Goal: Transaction & Acquisition: Purchase product/service

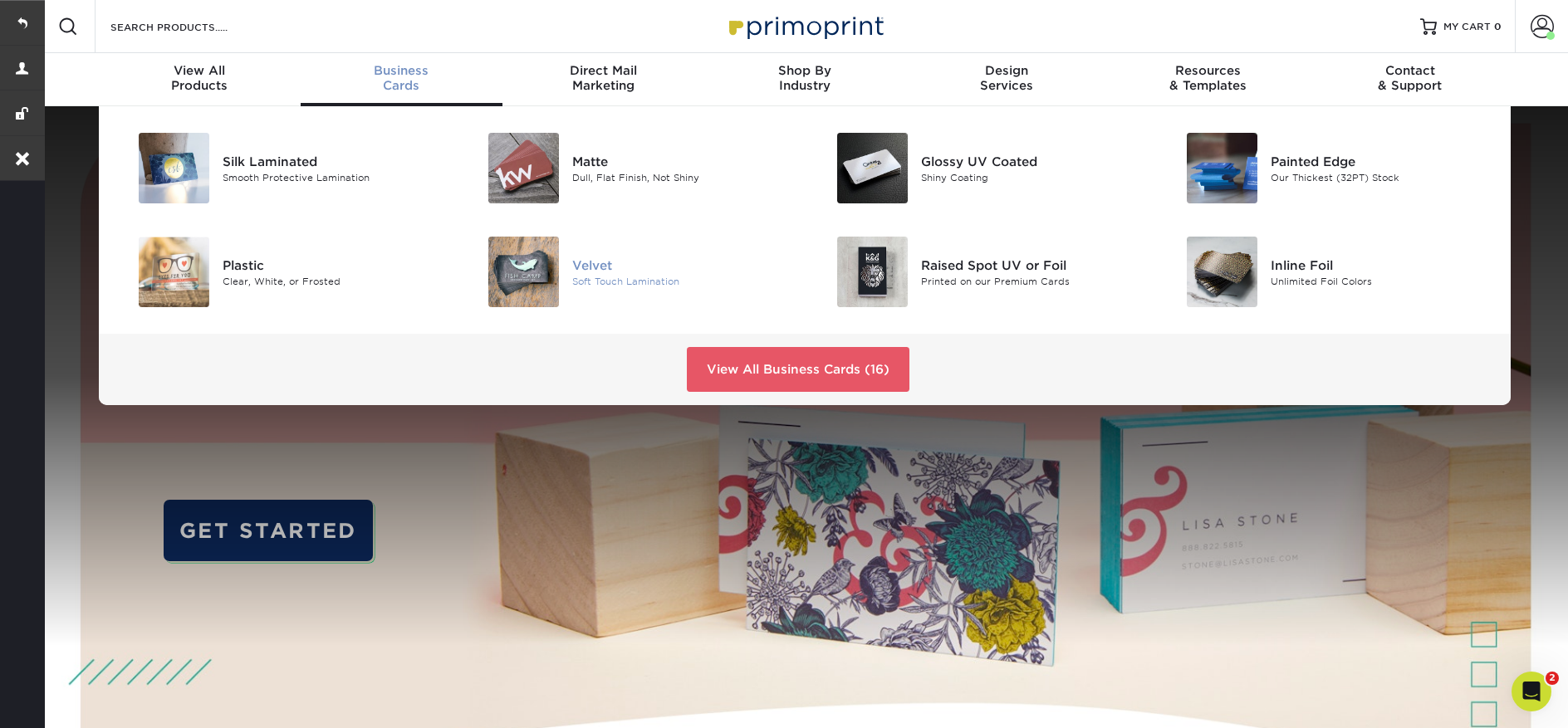
click at [604, 266] on div "Velvet" at bounding box center [682, 264] width 220 height 18
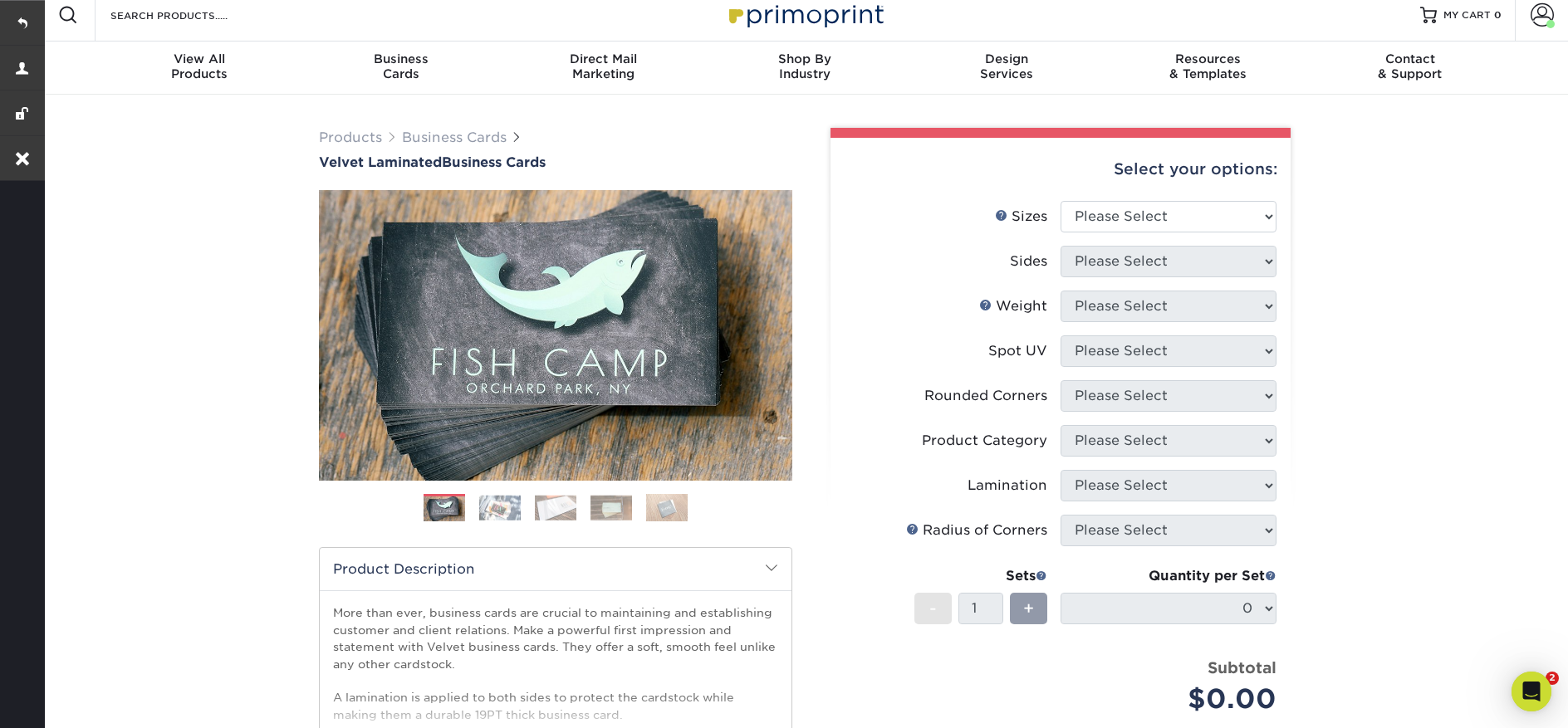
scroll to position [24, 0]
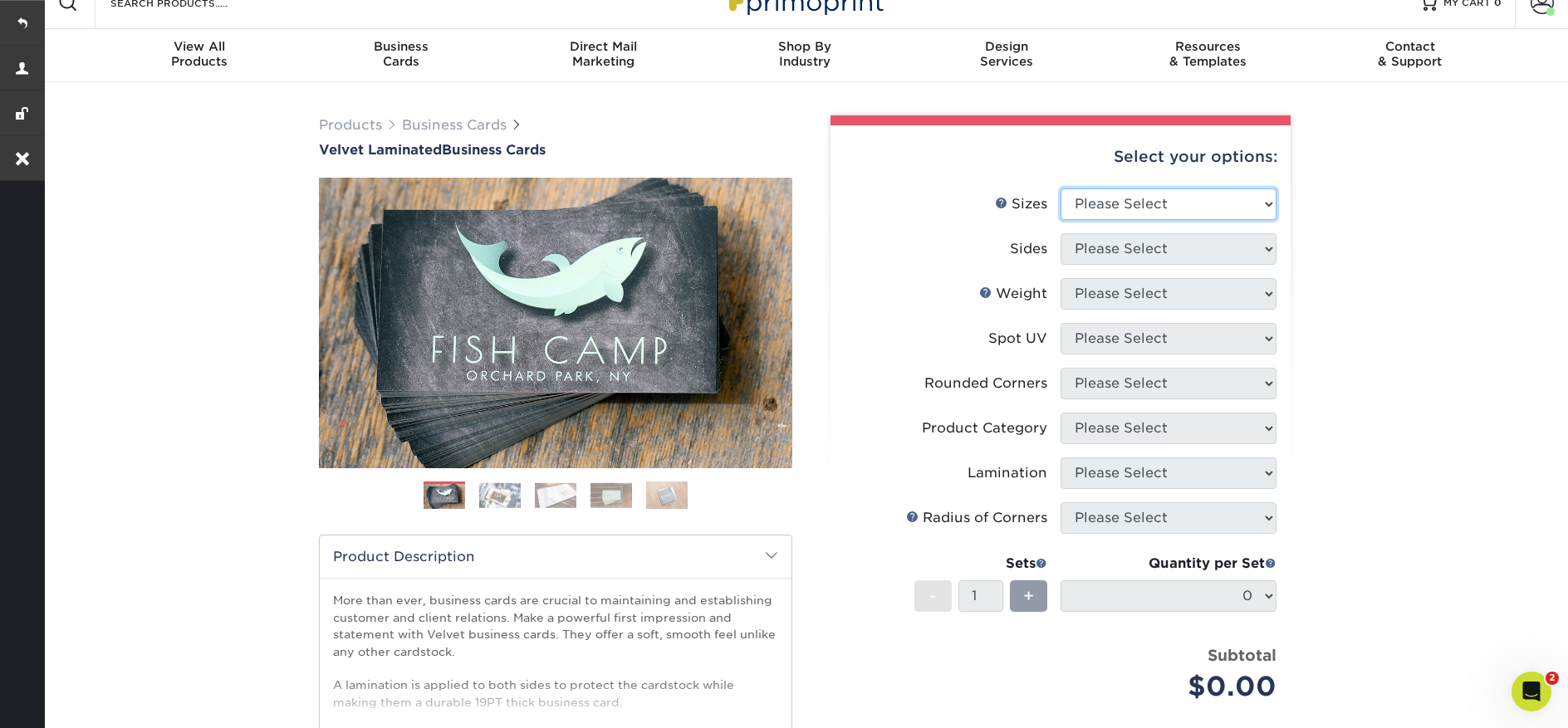
click at [1171, 200] on select "Please Select 1.5" x 3.5" - Mini 1.75" x 3.5" - Mini 2" x 2" - Square 2" x 3" -…" at bounding box center [1168, 203] width 216 height 31
select select "2.00x3.50"
click at [1060, 188] on select "Please Select 1.5" x 3.5" - Mini 1.75" x 3.5" - Mini 2" x 2" - Square 2" x 3" -…" at bounding box center [1168, 203] width 216 height 31
click at [1101, 249] on select "Please Select Print Both Sides Print Front Only" at bounding box center [1168, 248] width 216 height 31
select select "13abbda7-1d64-4f25-8bb2-c179b224825d"
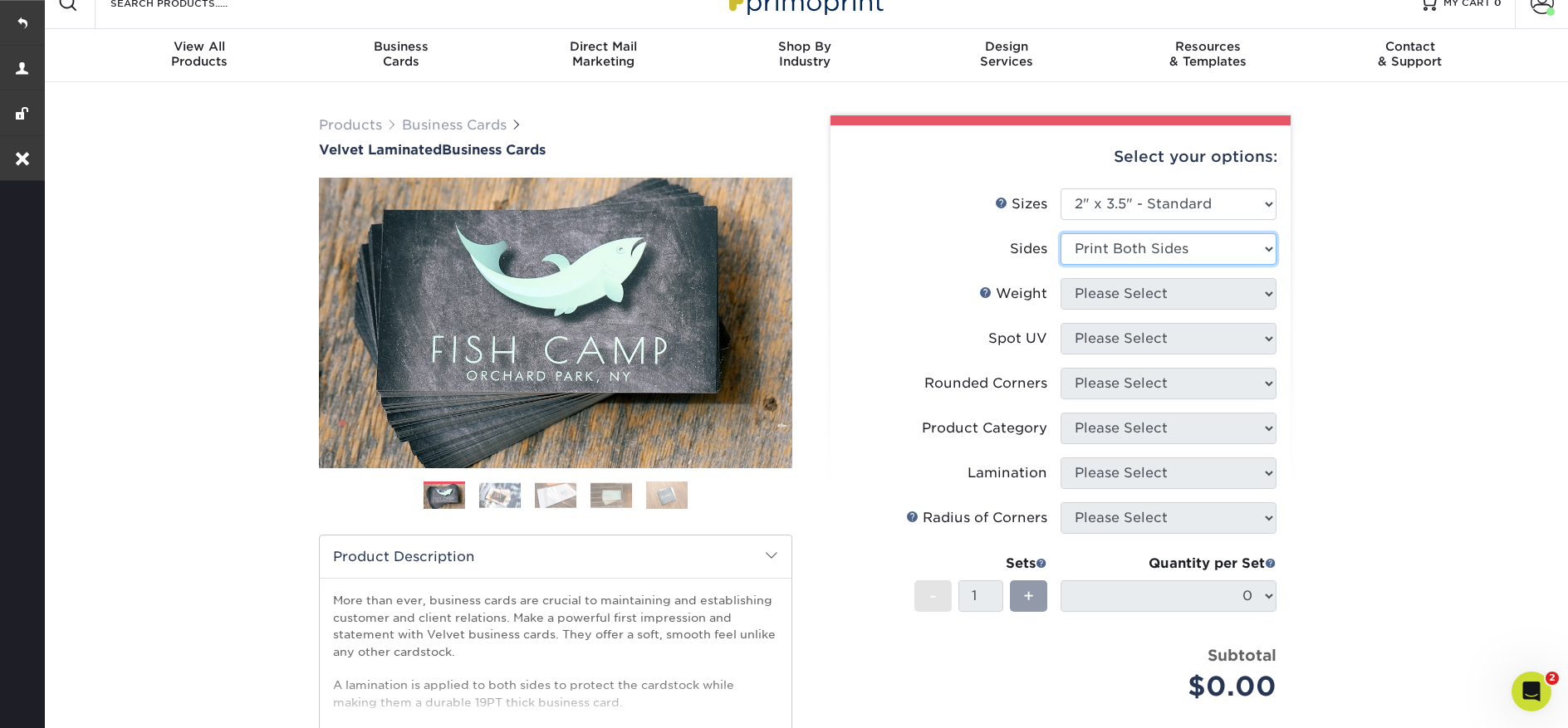
click at [1060, 233] on select "Please Select Print Both Sides Print Front Only" at bounding box center [1168, 248] width 216 height 31
click at [1106, 299] on select "Please Select 16PT" at bounding box center [1168, 294] width 216 height 31
select select "16PT"
click at [1060, 278] on select "Please Select 16PT" at bounding box center [1168, 294] width 216 height 31
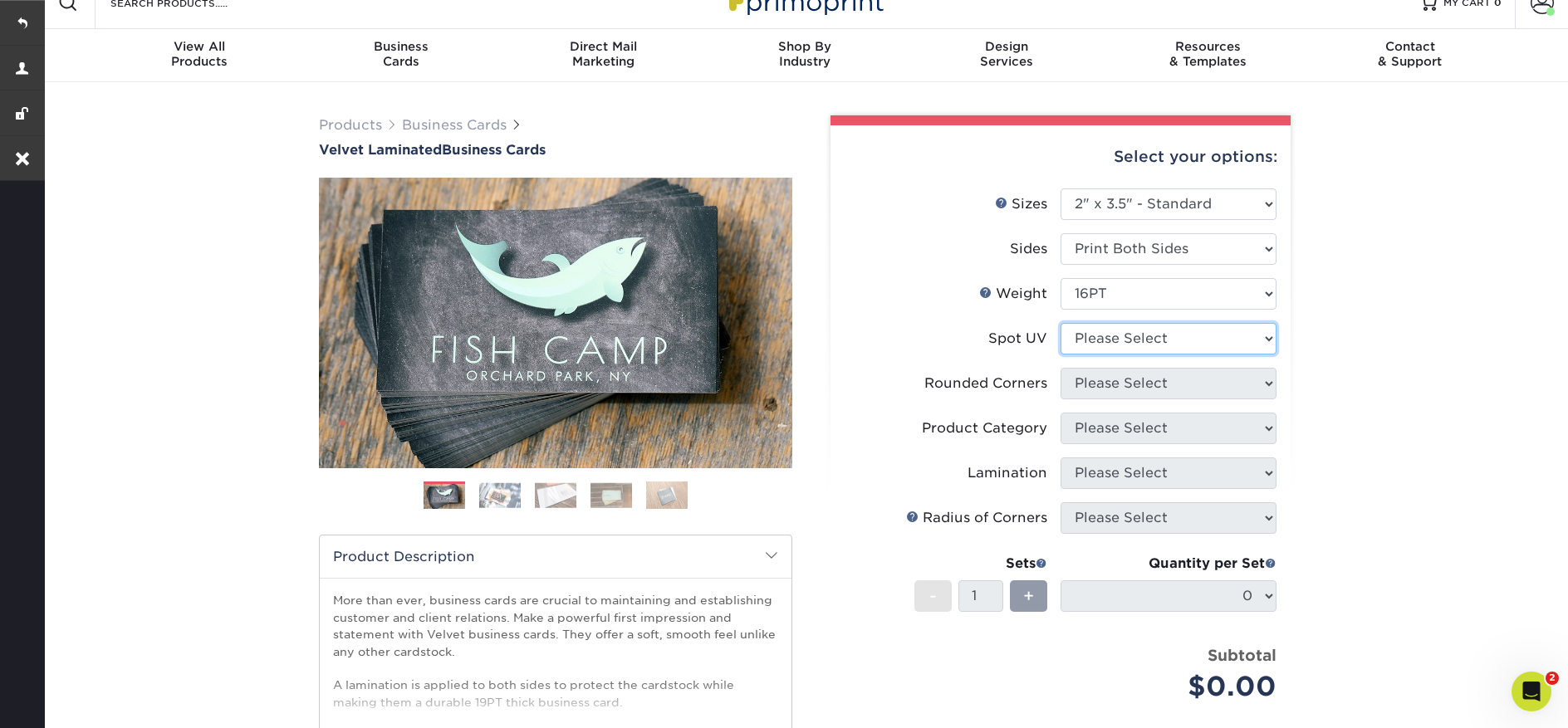
click at [1105, 335] on select "Please Select No Spot UV Front and Back (Both Sides) Front Only Back Only" at bounding box center [1168, 338] width 216 height 31
select select "3"
click at [1060, 323] on select "Please Select No Spot UV Front and Back (Both Sides) Front Only Back Only" at bounding box center [1168, 338] width 216 height 31
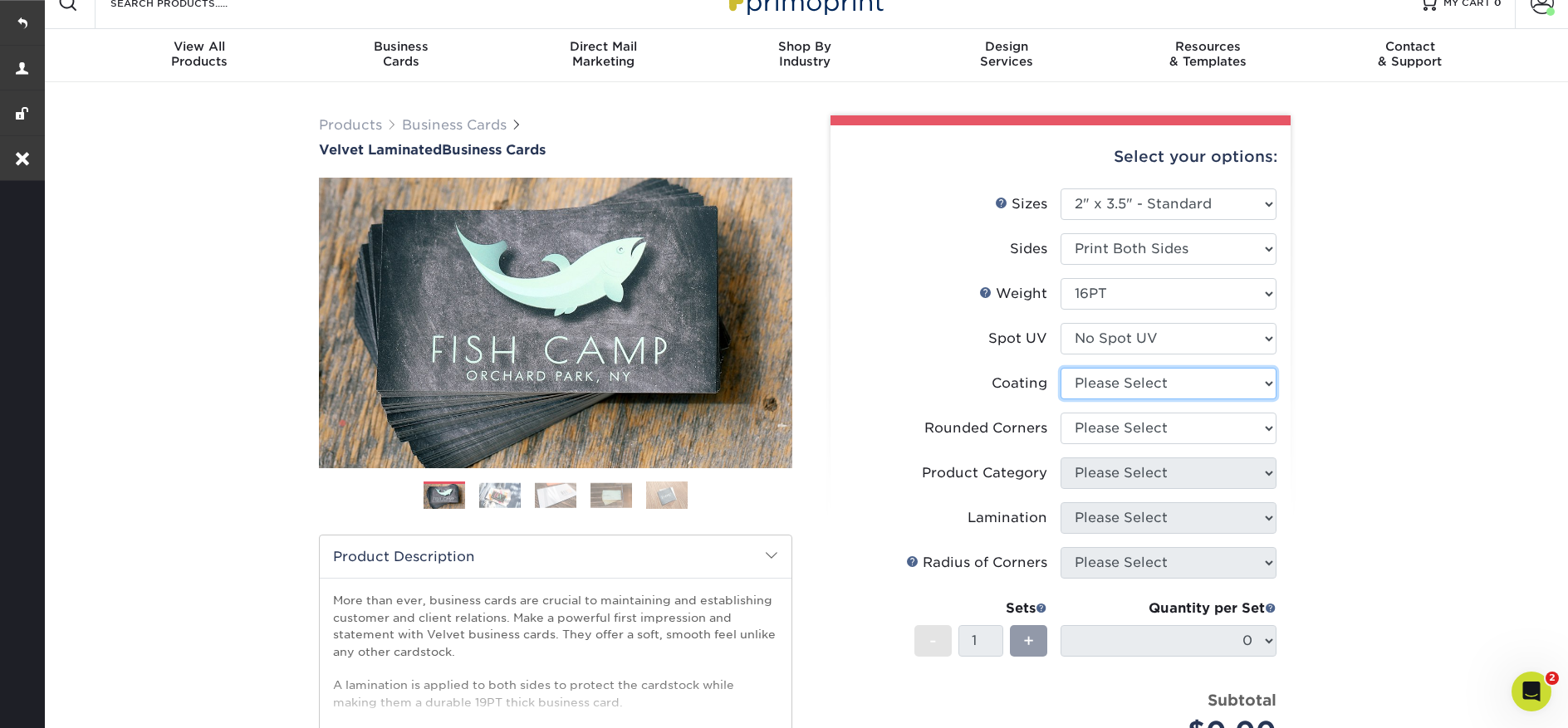
click at [1102, 377] on select at bounding box center [1168, 383] width 216 height 31
select select "3e7618de-abca-4bda-9f97-8b9129e913d8"
click at [1060, 368] on select at bounding box center [1168, 383] width 216 height 31
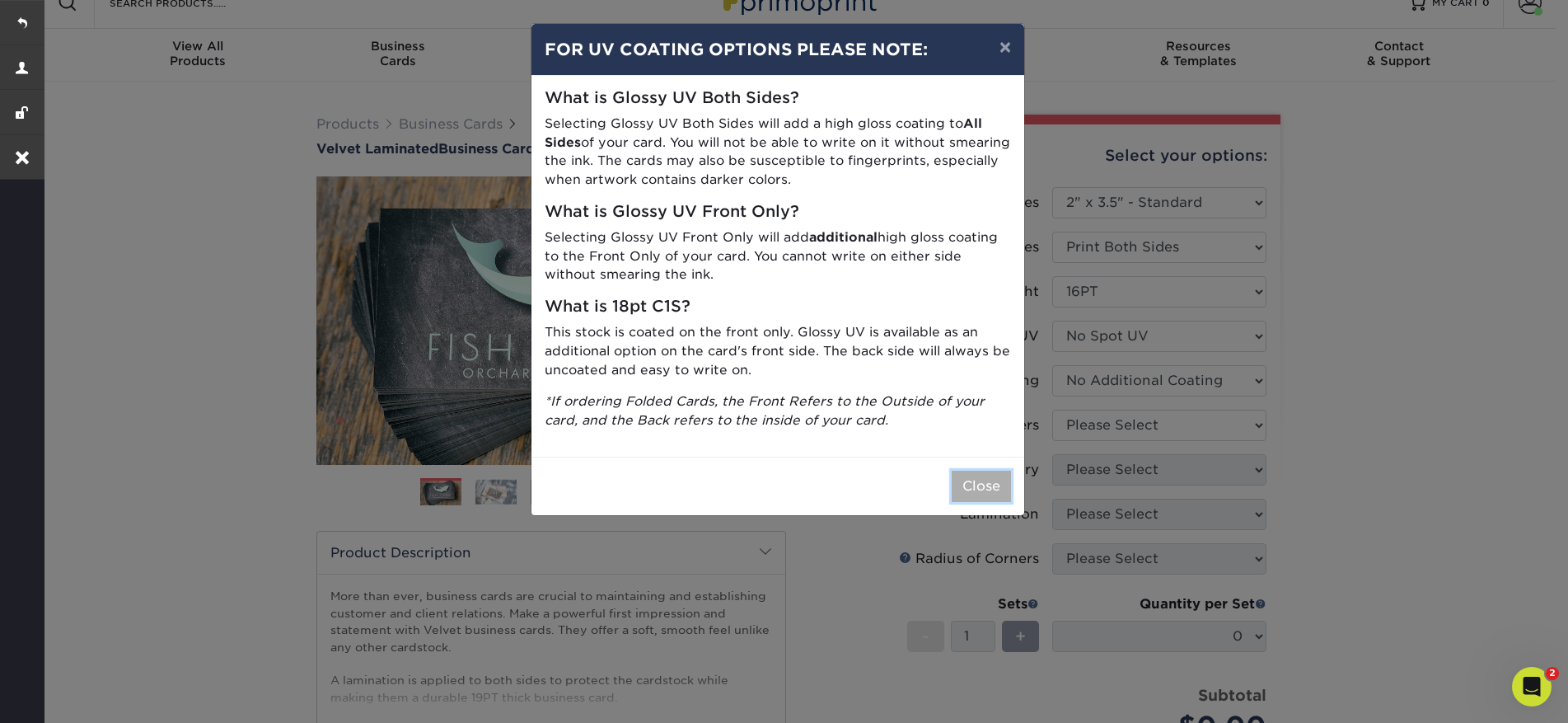
click at [976, 476] on button "Close" at bounding box center [981, 486] width 59 height 31
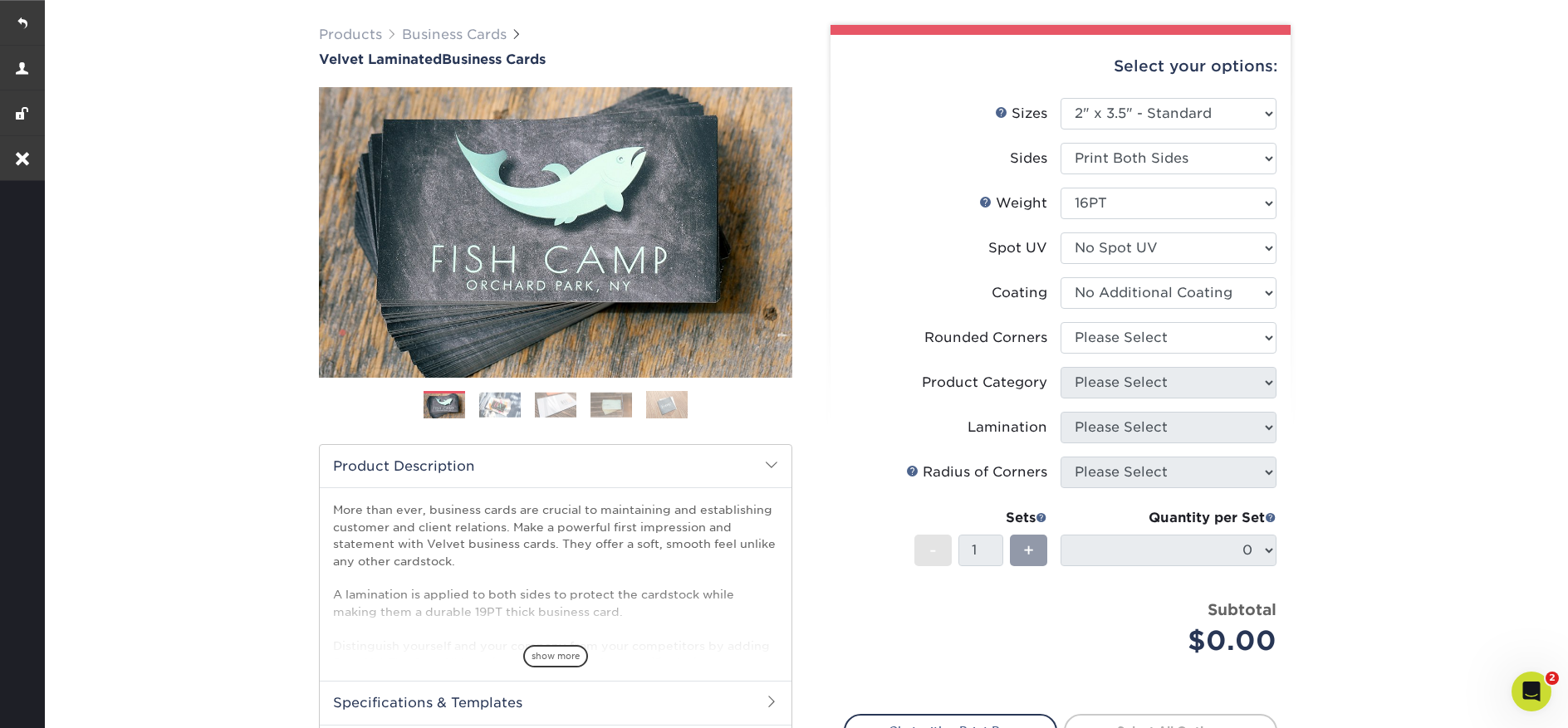
scroll to position [122, 0]
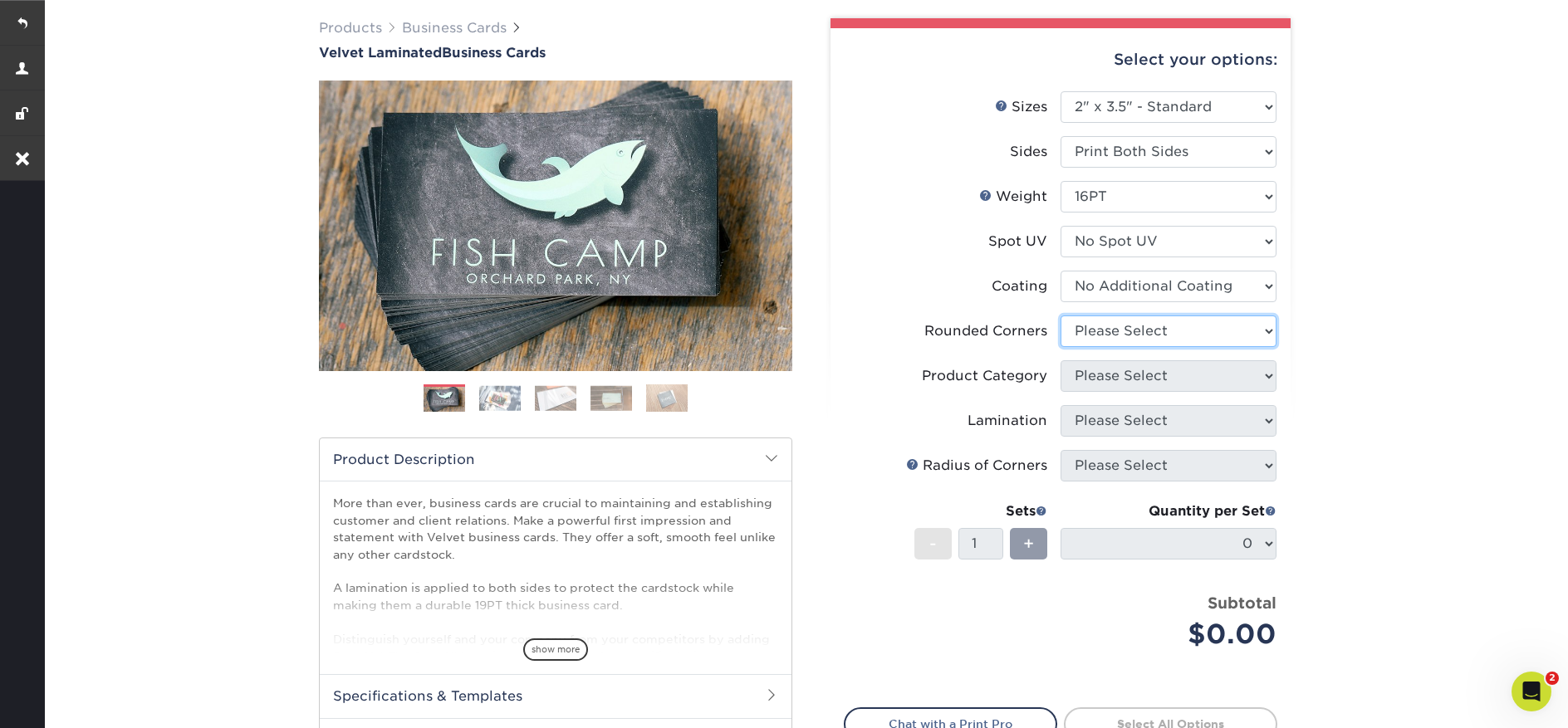
click at [1119, 333] on select "Please Select Yes - Round 2 Corners Yes - Round 4 Corners No" at bounding box center [1168, 331] width 216 height 31
select select "0"
click at [1060, 316] on select "Please Select Yes - Round 2 Corners Yes - Round 4 Corners No" at bounding box center [1168, 331] width 216 height 31
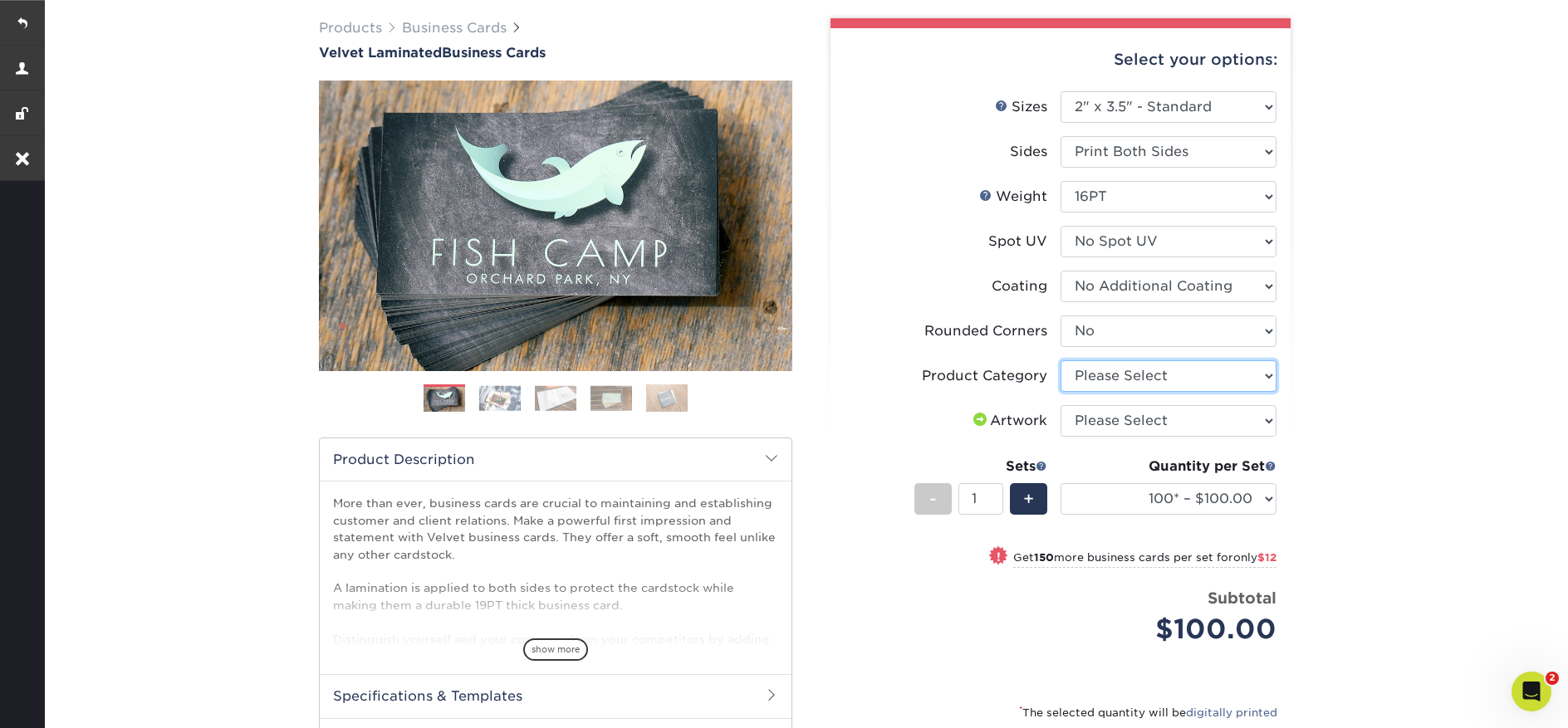
click at [1125, 374] on select "Please Select Business Cards" at bounding box center [1168, 375] width 216 height 31
select select "3b5148f1-0588-4f88-a218-97bcfdce65c1"
click at [1060, 360] on select "Please Select Business Cards" at bounding box center [1168, 375] width 216 height 31
click at [1099, 423] on select "Please Select I will upload files I need a design - $100" at bounding box center [1168, 420] width 216 height 31
select select "upload"
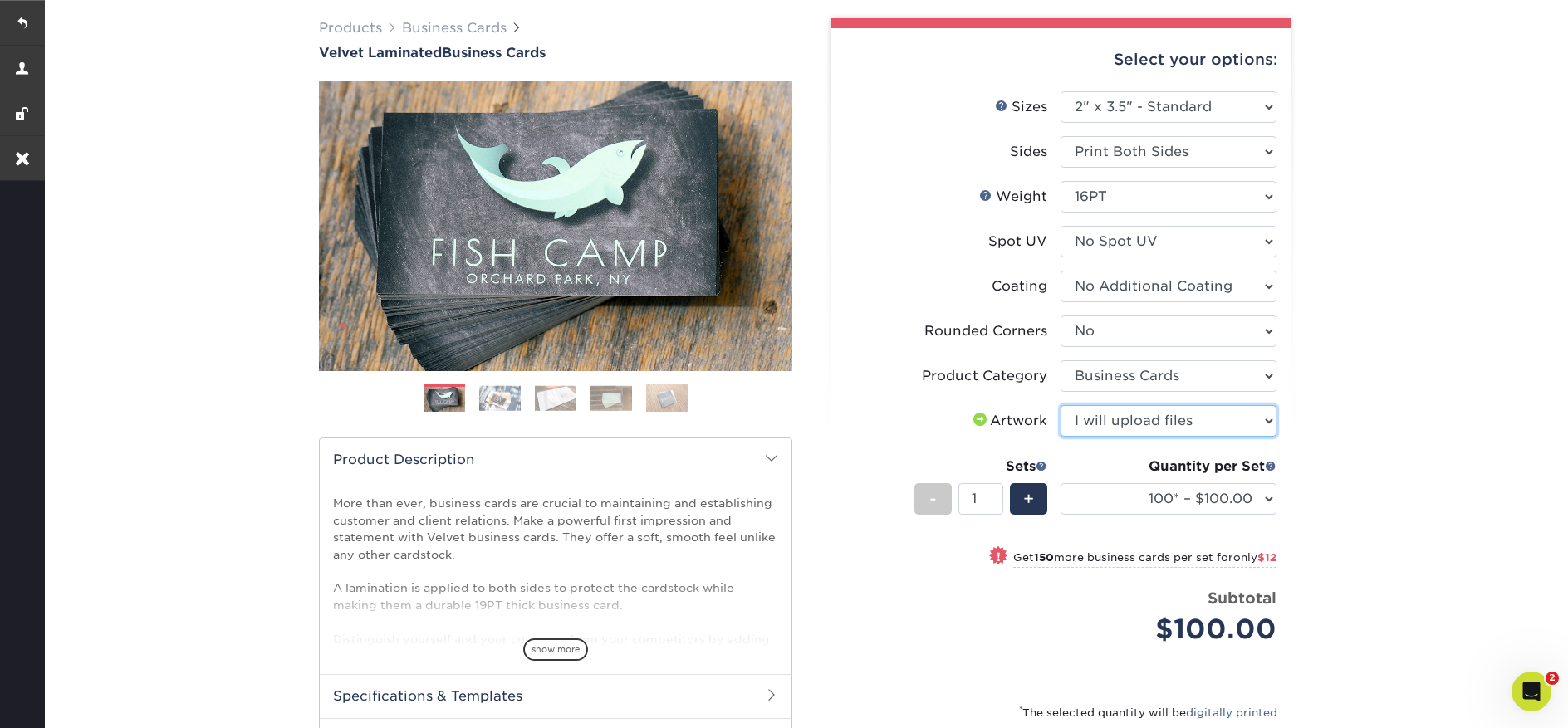
click at [1060, 405] on select "Please Select I will upload files I need a design - $100" at bounding box center [1168, 420] width 216 height 31
click at [977, 504] on input "1" at bounding box center [980, 498] width 44 height 31
type input "14"
click at [1318, 516] on div "Products Business Cards Velvet Laminated Business Cards Previous Next" at bounding box center [804, 465] width 1526 height 961
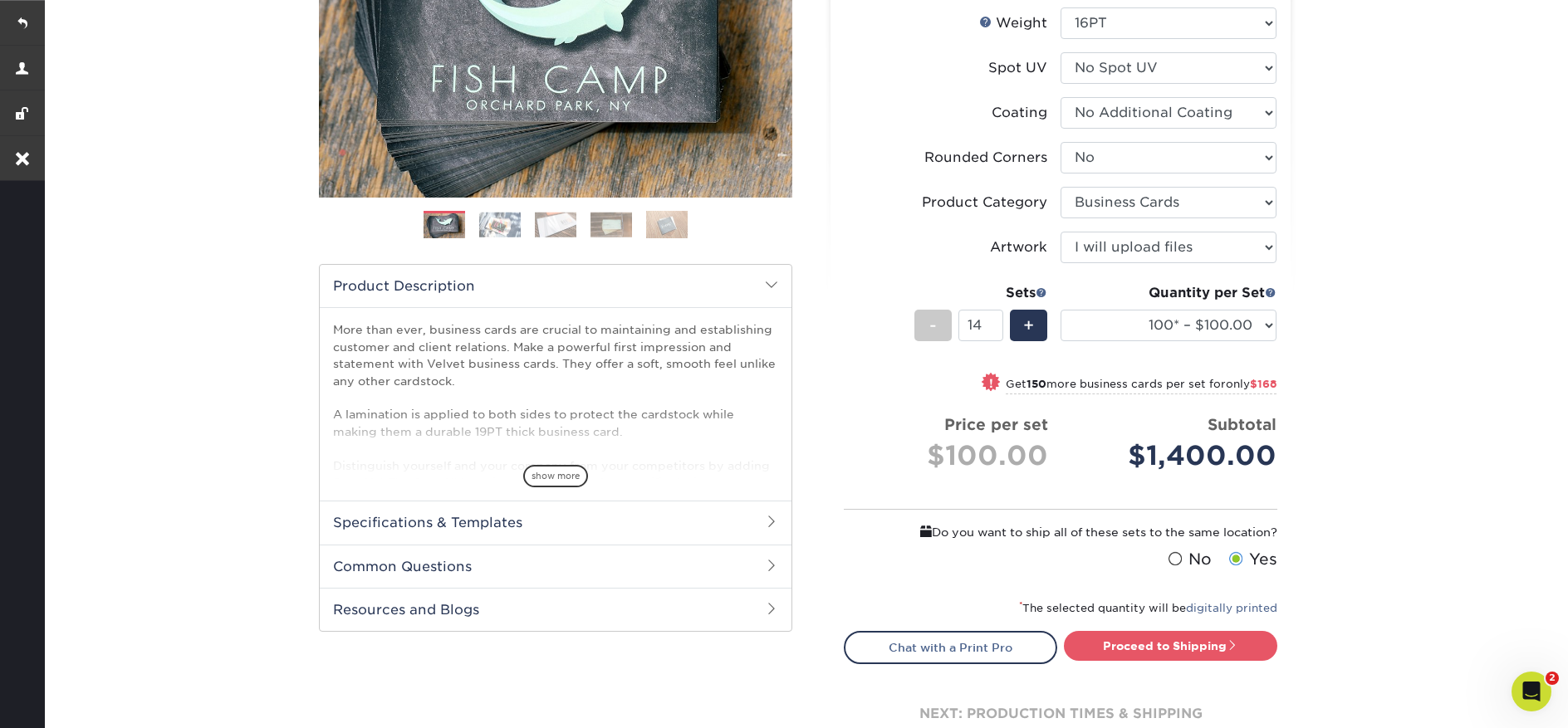
scroll to position [323, 0]
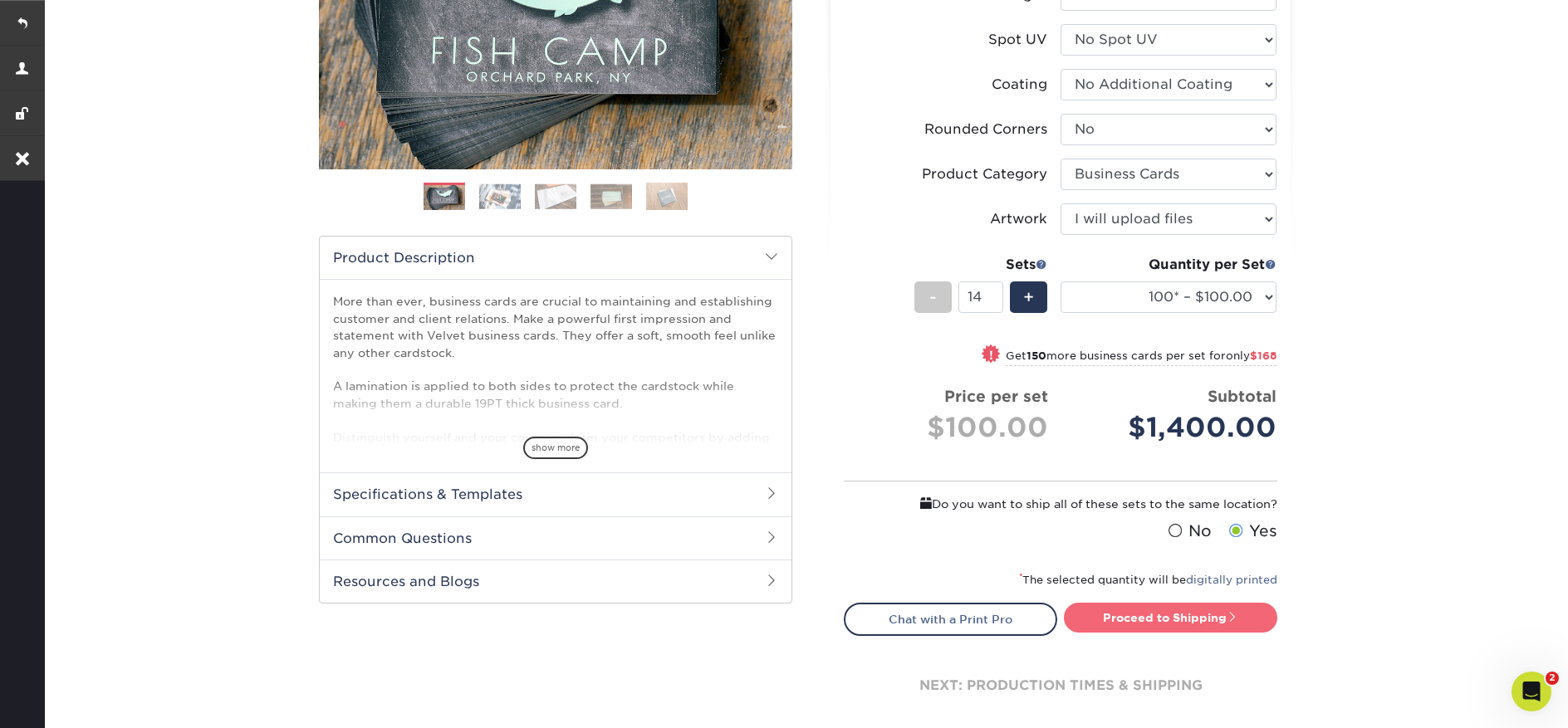
click at [1205, 615] on link "Proceed to Shipping" at bounding box center [1171, 617] width 213 height 29
type input "Set 1"
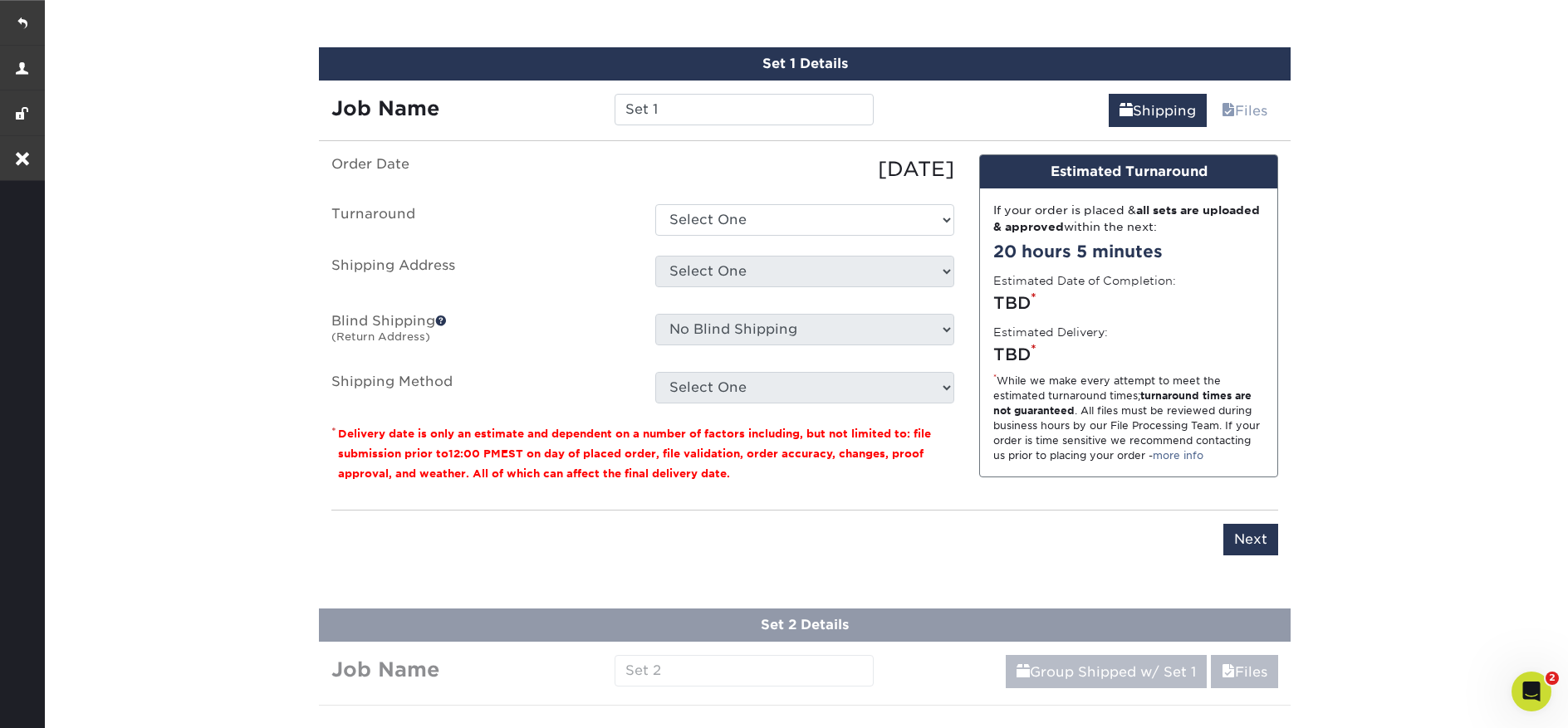
scroll to position [969, 0]
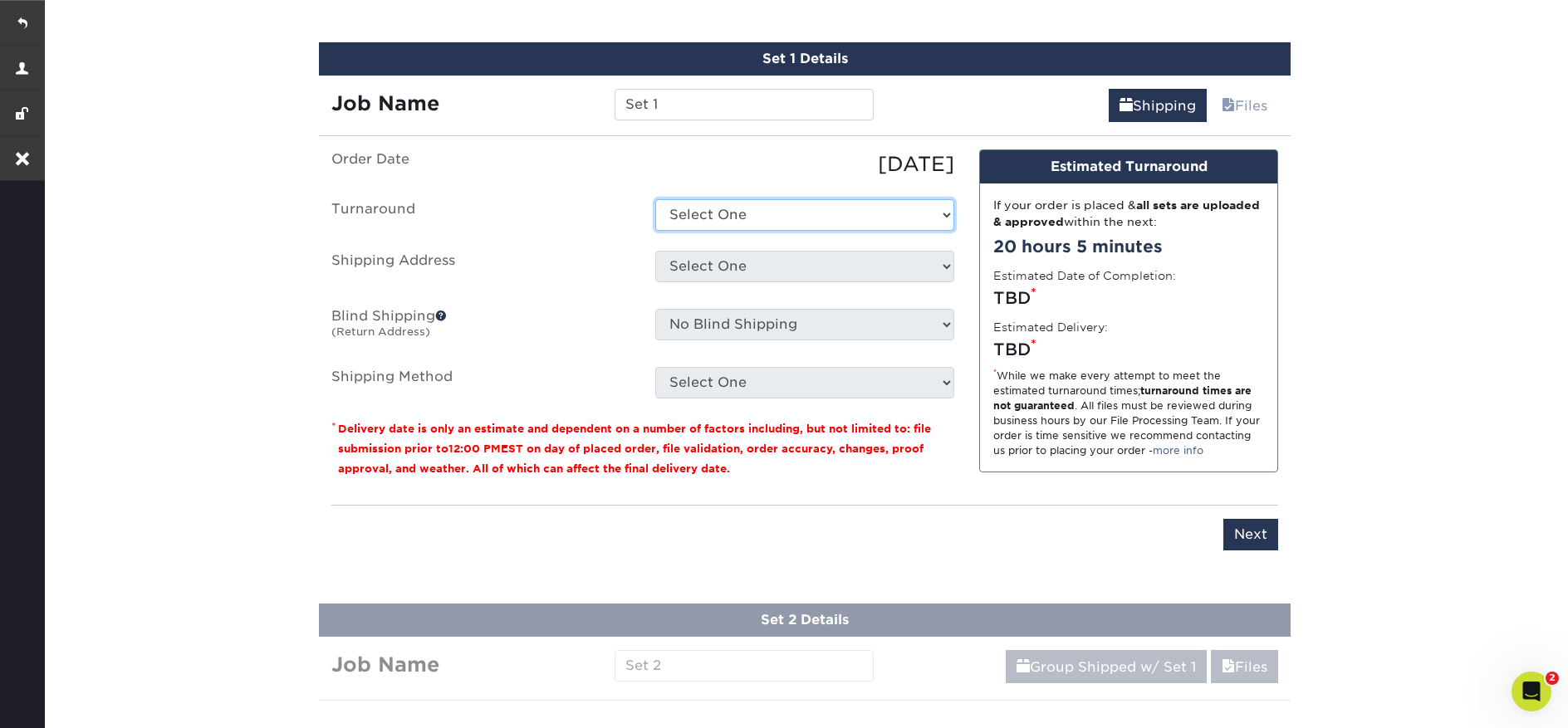
click at [738, 224] on select "Select One 2-4 Business Days 2 Day Next Business Day" at bounding box center [804, 215] width 299 height 31
select select "2ada4704-3e6d-433a-a581-722d89888c56"
click at [655, 200] on select "Select One 2-4 Business Days 2 Day Next Business Day" at bounding box center [804, 215] width 299 height 31
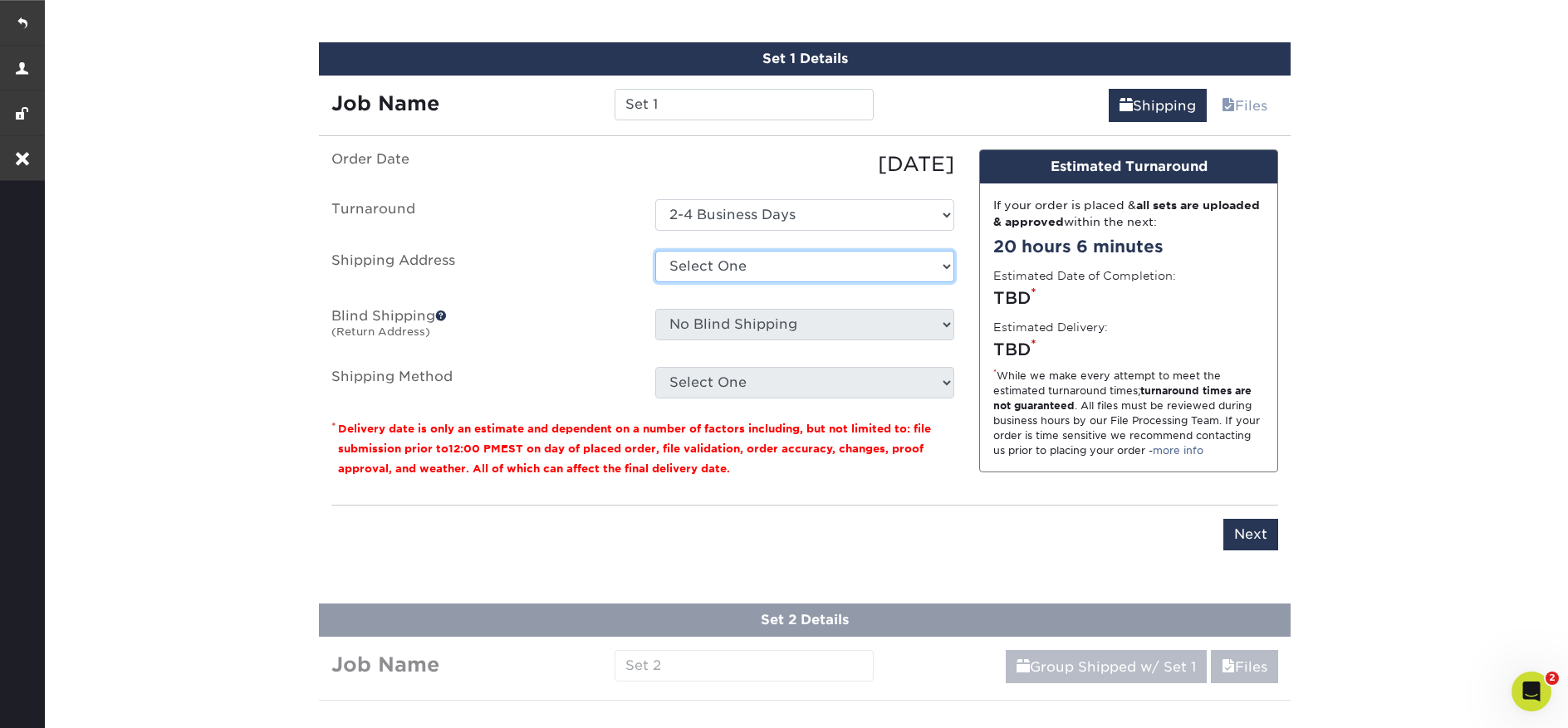
click at [771, 267] on select "Select One Diesel Parts Center BC PAI Canada PAI Industries + Add New Address" at bounding box center [804, 266] width 299 height 31
select select "278742"
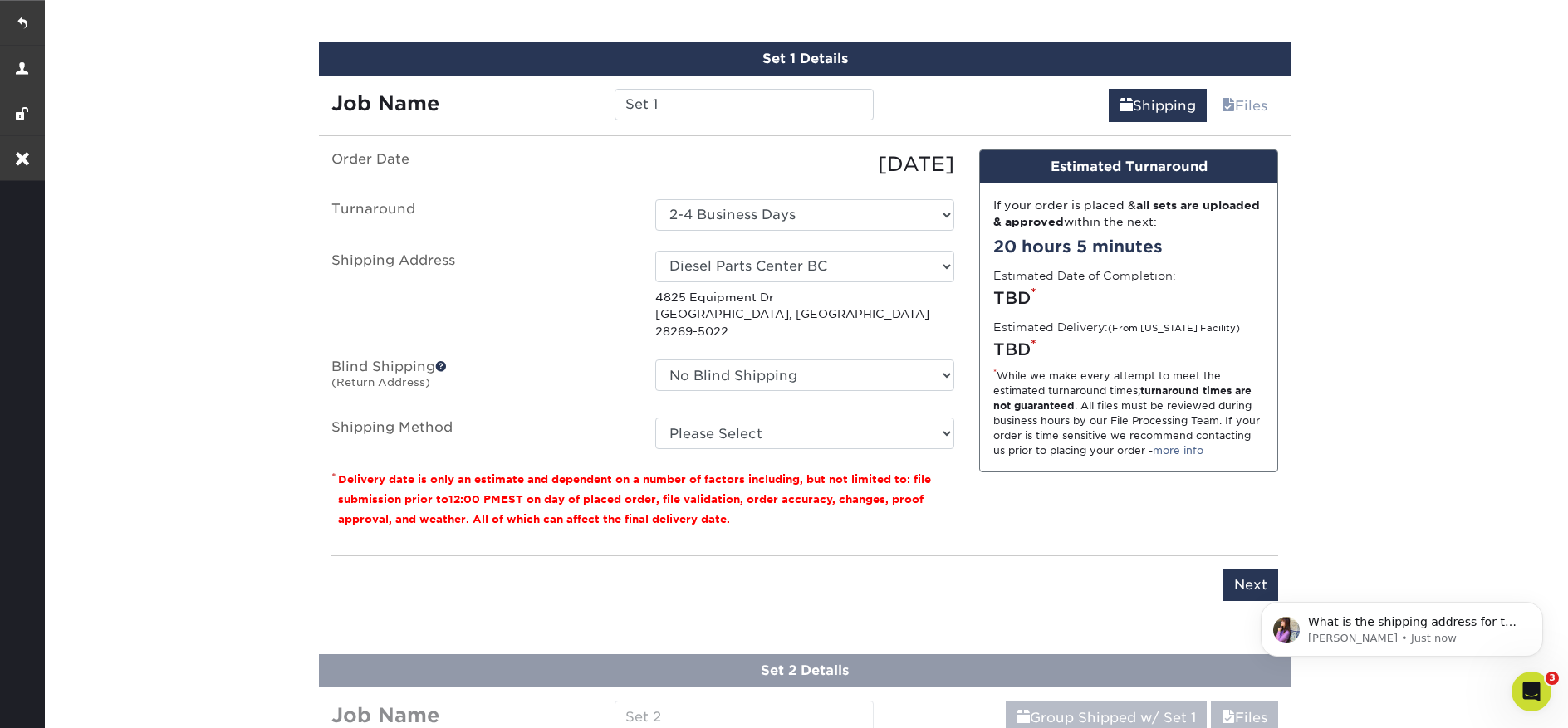
scroll to position [0, 0]
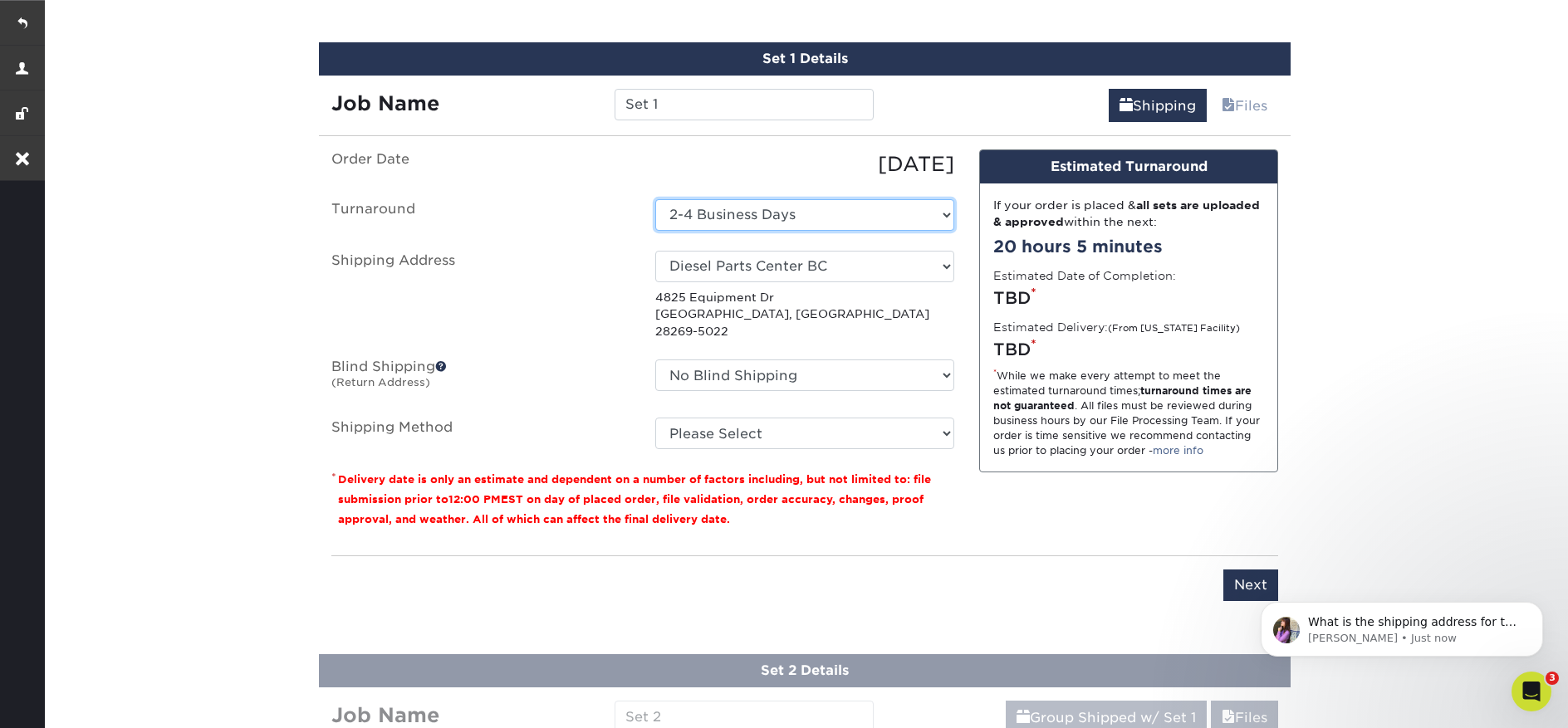
click at [823, 228] on select "Select One 2-4 Business Days 2 Day Next Business Day" at bounding box center [804, 215] width 299 height 31
select select "163845c0-18dd-4293-8c8b-f5398e52c20a"
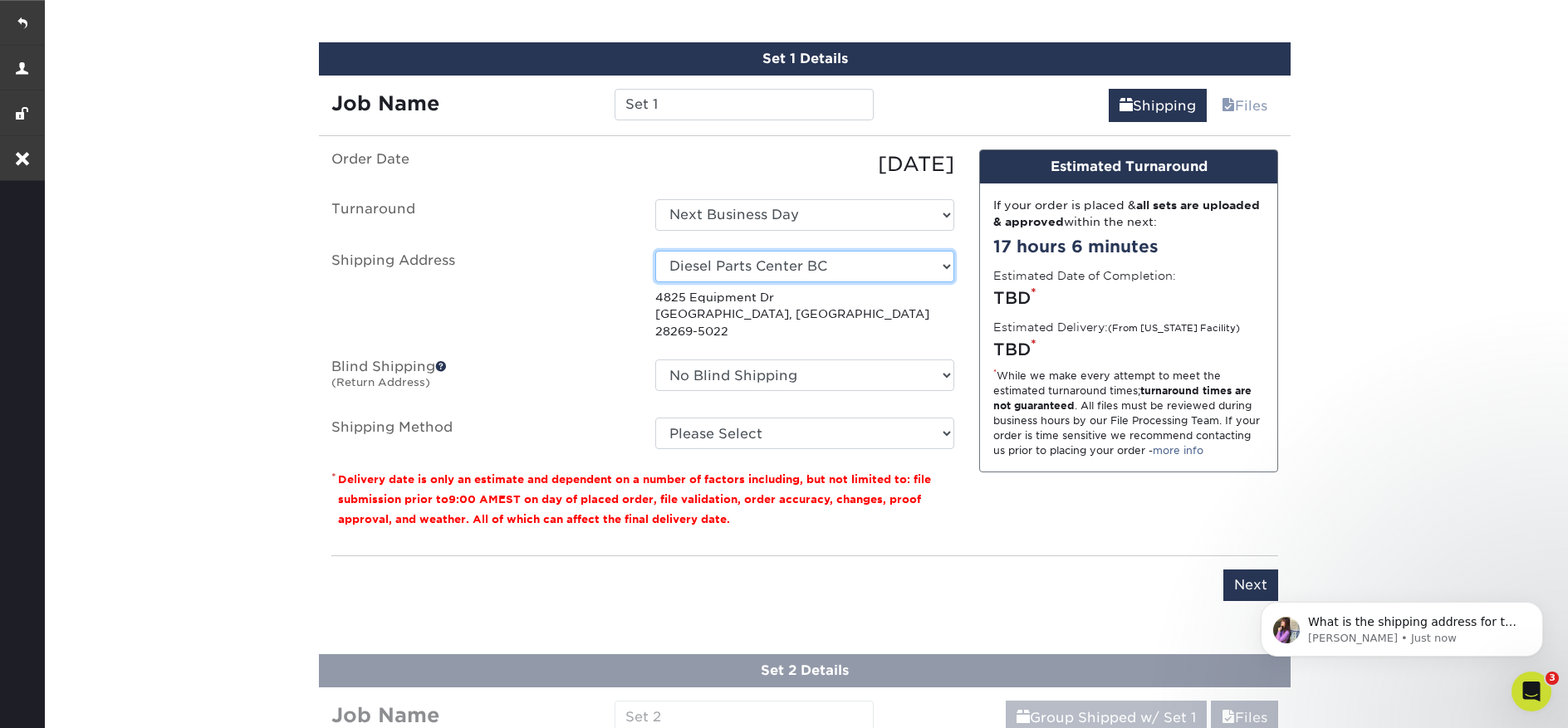
click at [873, 260] on select "Select One Diesel Parts Center BC PAI Canada PAI Industries + Add New Address" at bounding box center [804, 266] width 299 height 31
click at [794, 253] on select "Select One Diesel Parts Center BC PAI Canada PAI Industries + Add New Address" at bounding box center [804, 266] width 299 height 31
select select "277120"
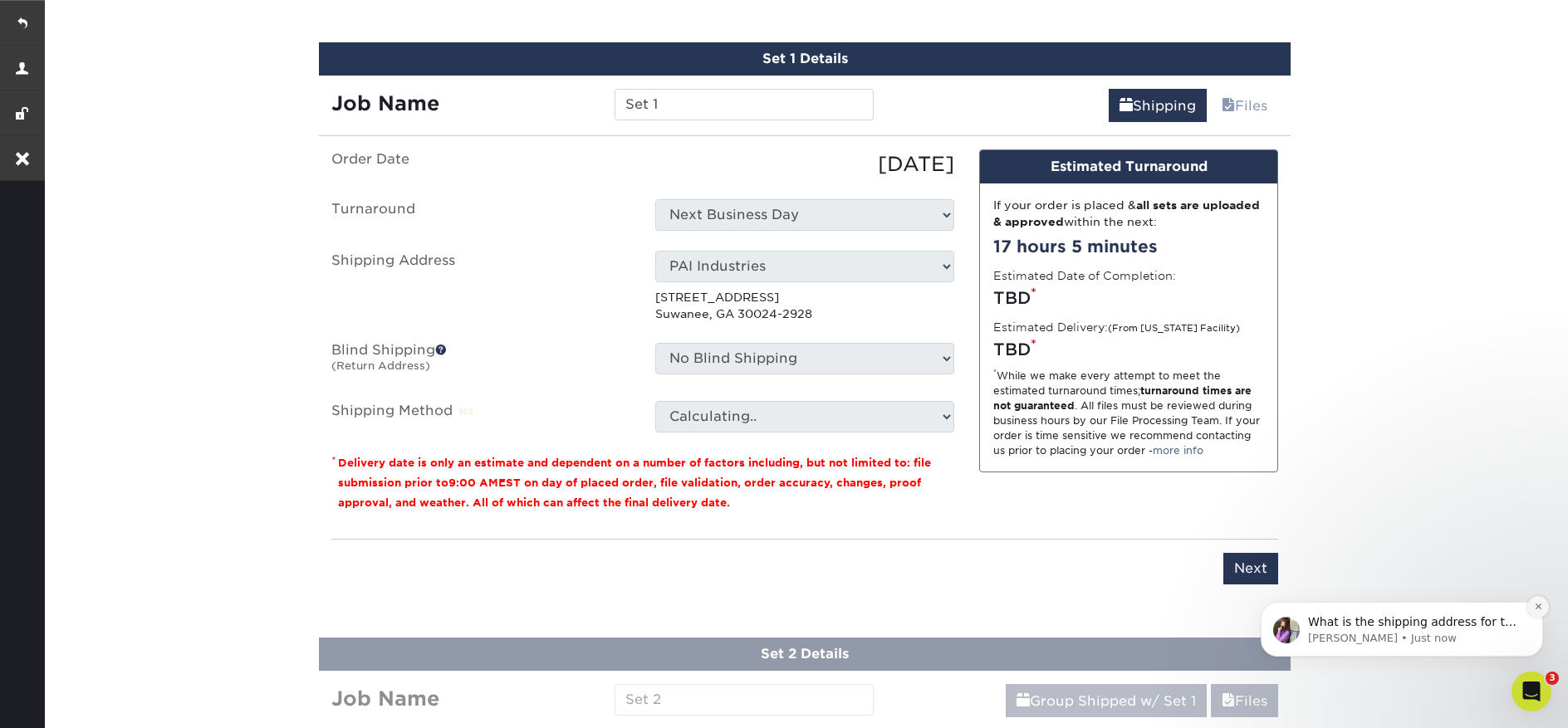
click at [1536, 610] on icon "Dismiss notification" at bounding box center [1539, 606] width 10 height 10
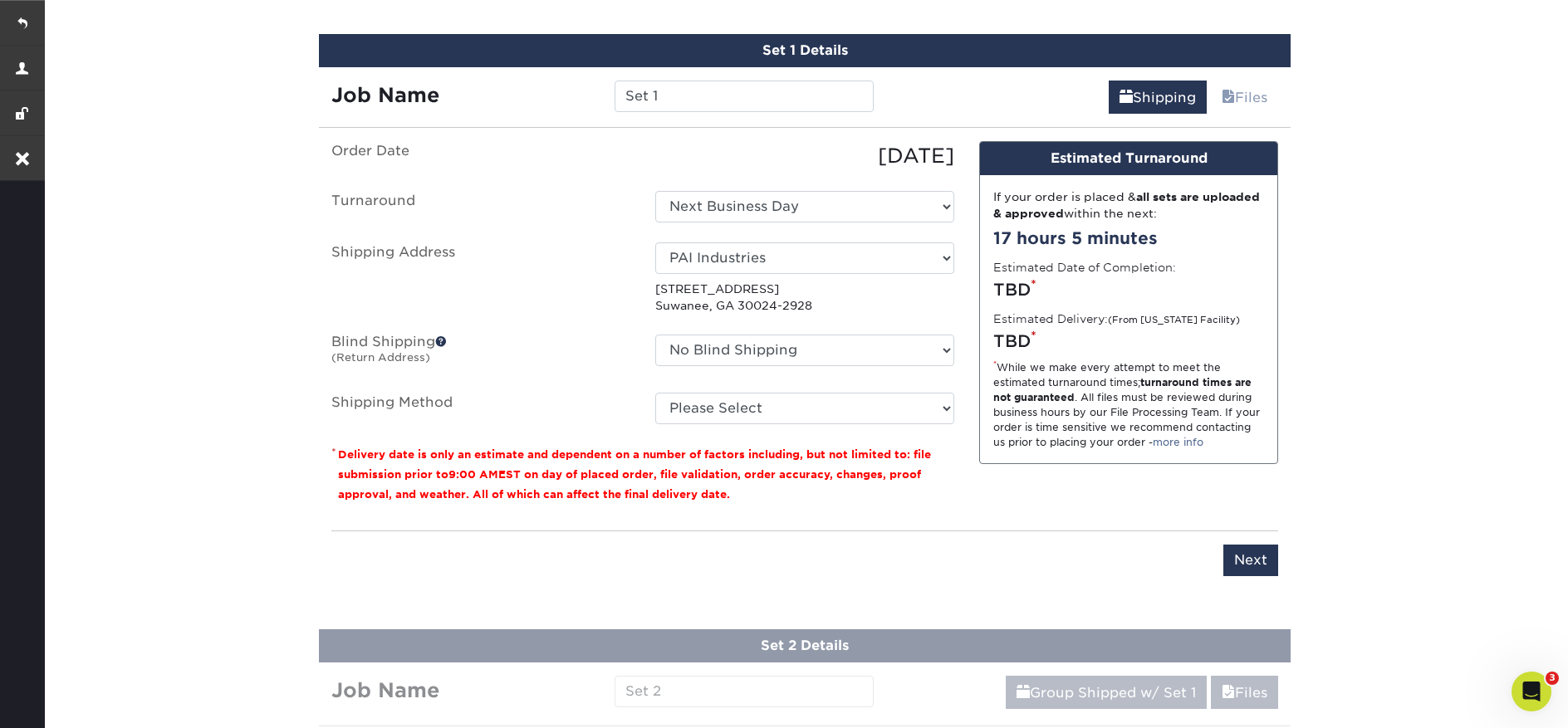
scroll to position [1048, 0]
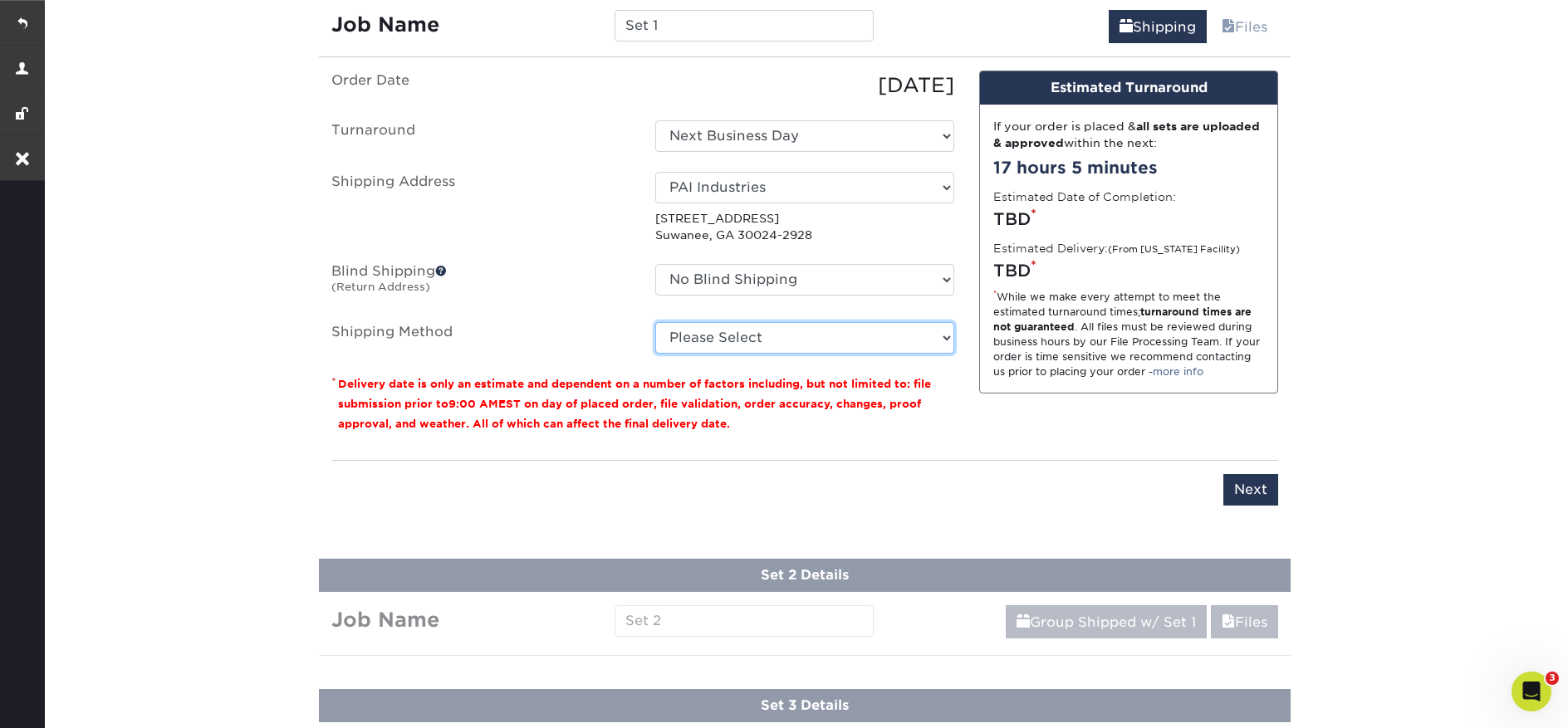
click at [825, 343] on select "Please Select Ground Shipping (+$16.16) 3 Day Shipping Service (+$23.97) 2 Day …" at bounding box center [804, 337] width 299 height 31
select select "03"
click at [655, 322] on select "Please Select Ground Shipping (+$16.16) 3 Day Shipping Service (+$23.97) 2 Day …" at bounding box center [804, 337] width 299 height 31
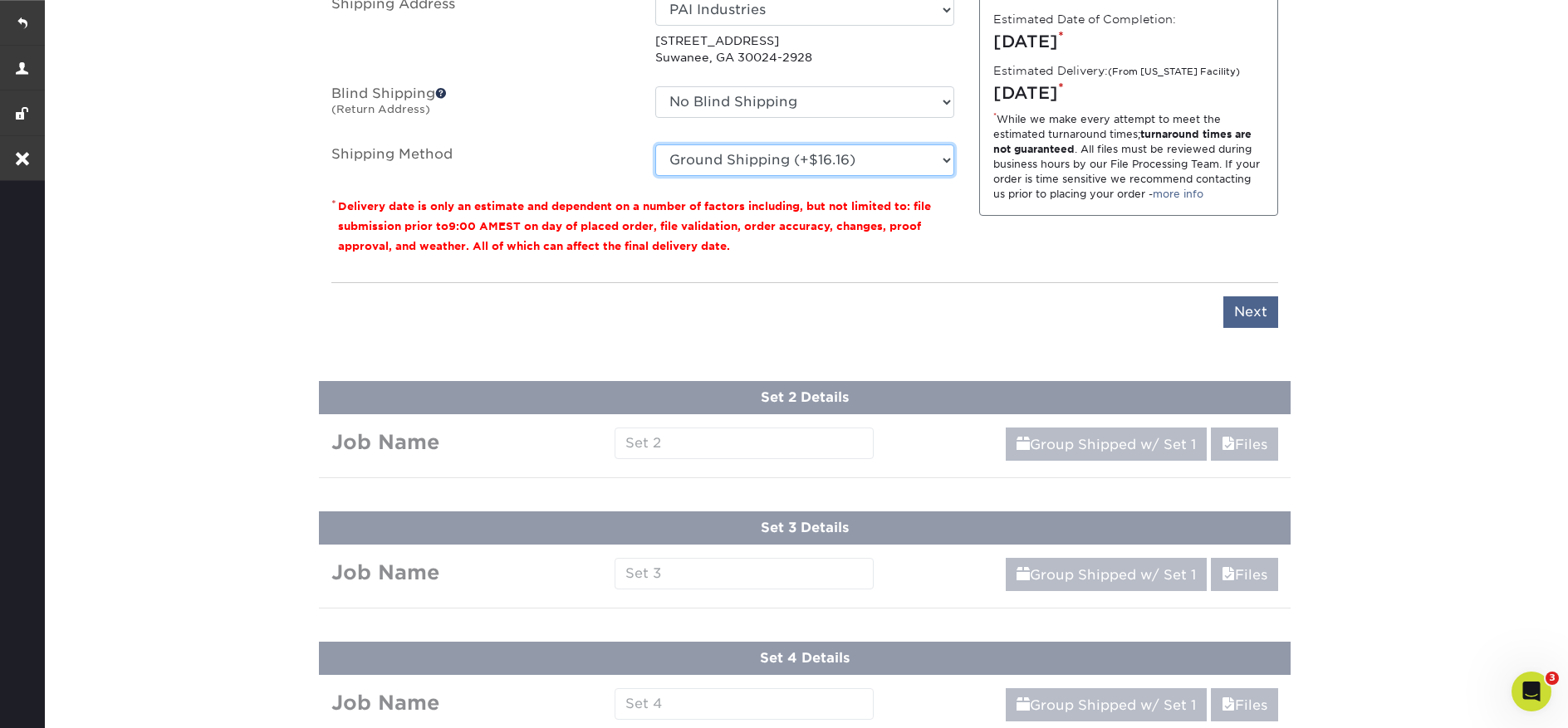
scroll to position [1227, 0]
click at [1247, 320] on input "Next" at bounding box center [1251, 311] width 55 height 31
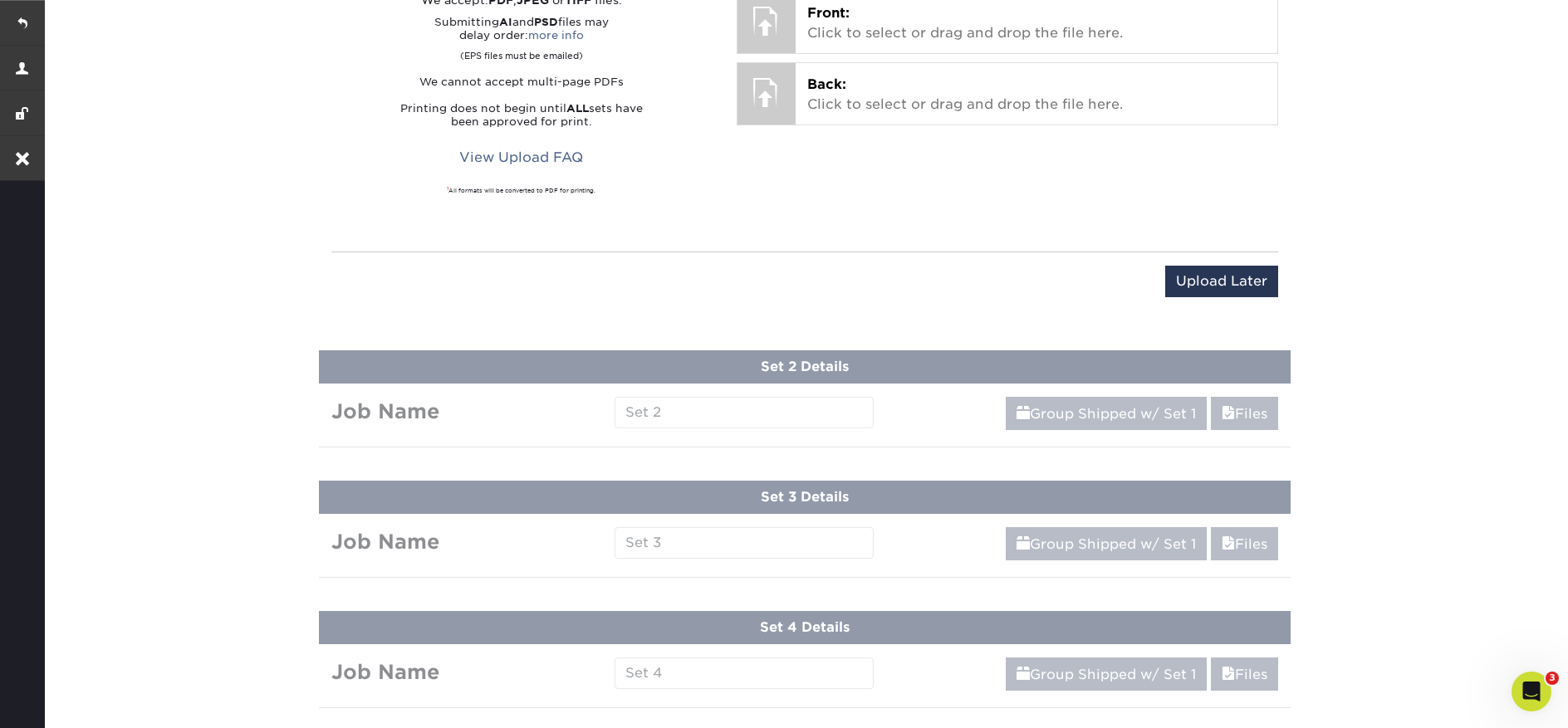
click at [1234, 298] on div "Upload Later Save & Continue Continue" at bounding box center [804, 291] width 947 height 51
click at [1233, 280] on input "Upload Later" at bounding box center [1221, 280] width 113 height 31
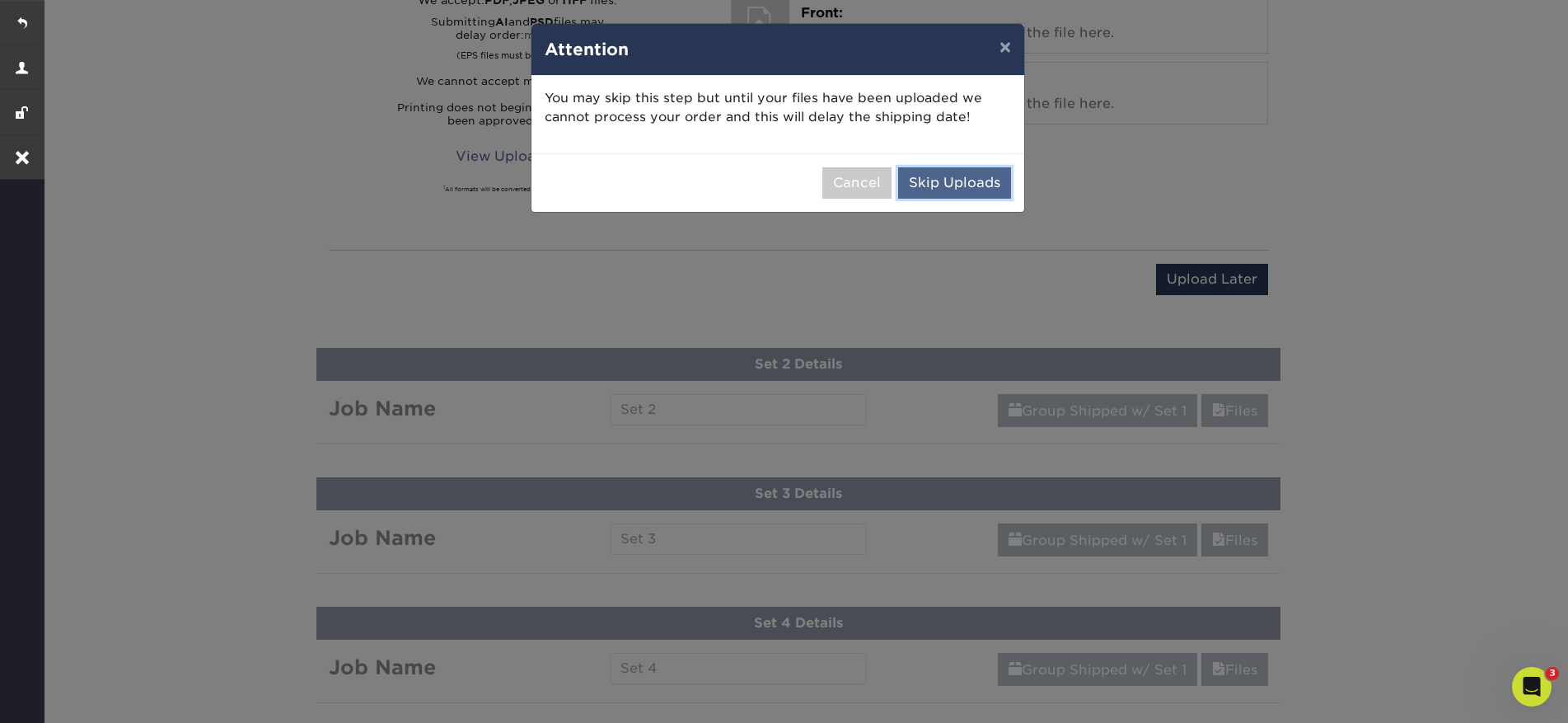
click at [930, 180] on button "Skip Uploads" at bounding box center [955, 182] width 113 height 31
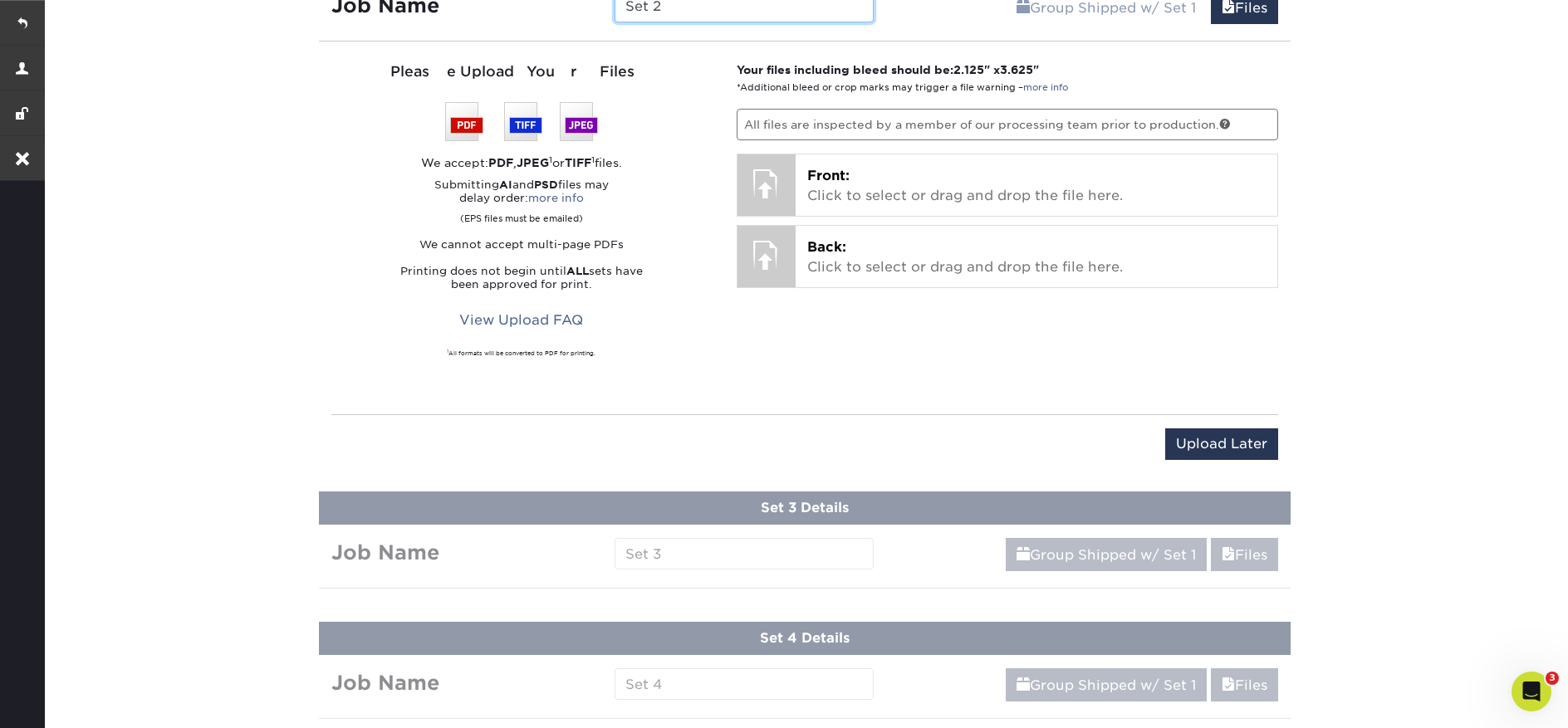
scroll to position [1184, 0]
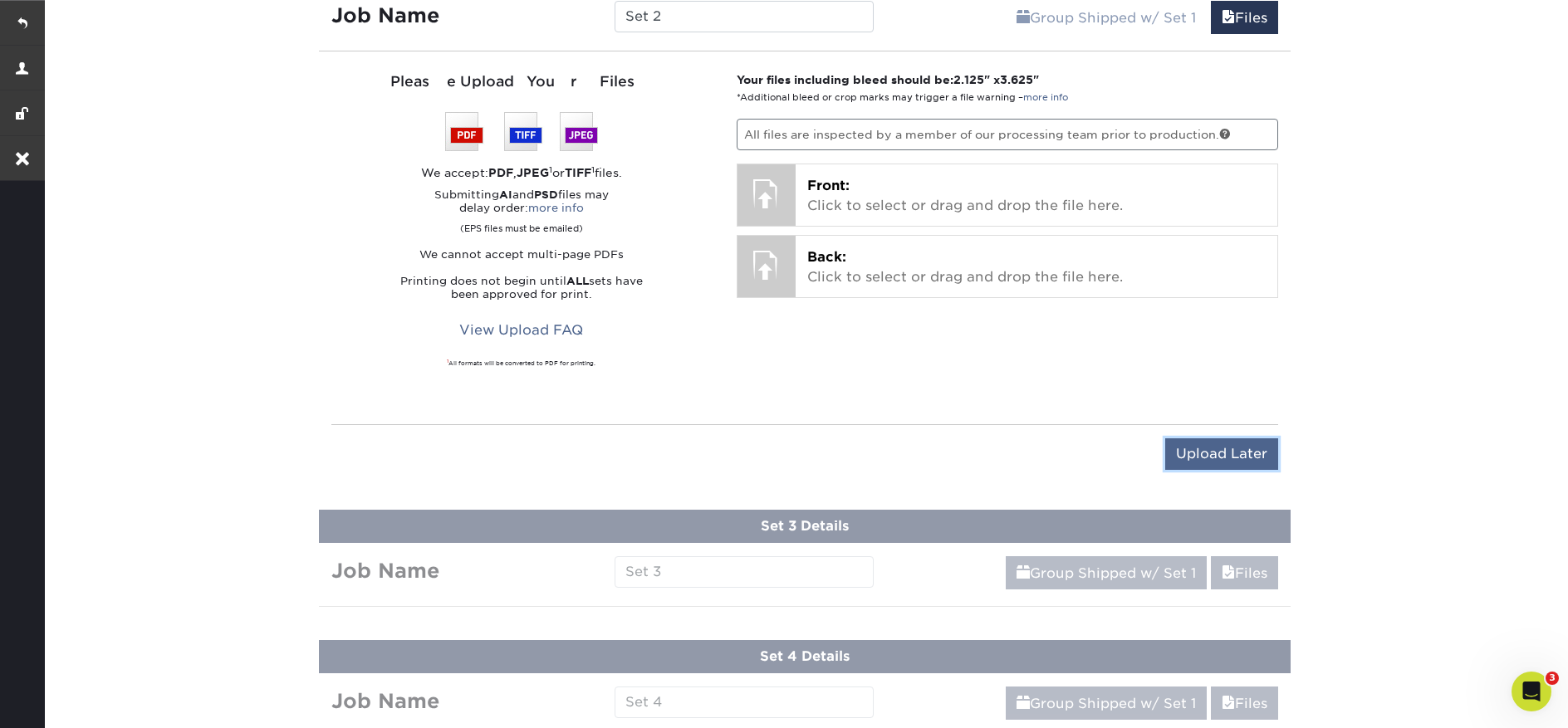
click at [1248, 456] on input "Upload Later" at bounding box center [1221, 453] width 113 height 31
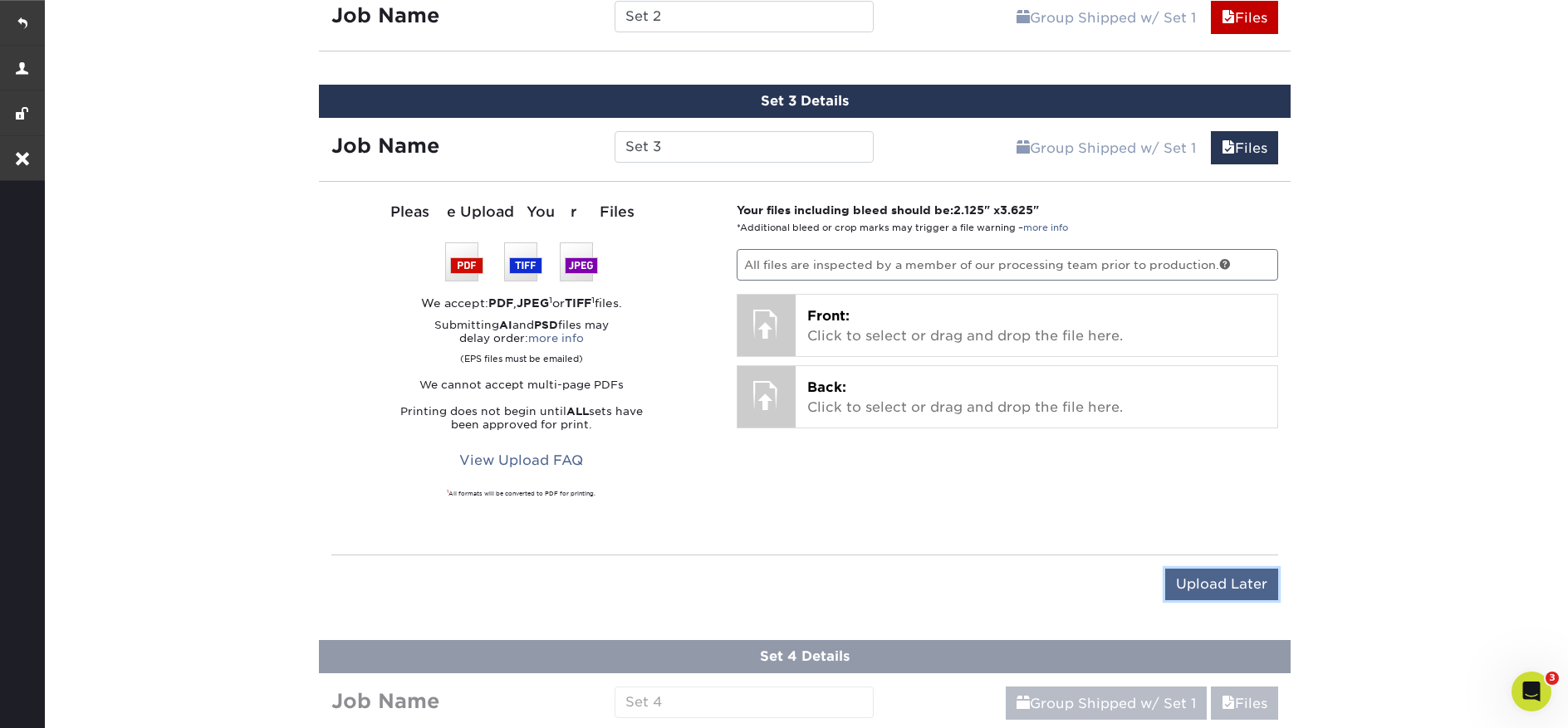
click at [1228, 591] on input "Upload Later" at bounding box center [1221, 584] width 113 height 31
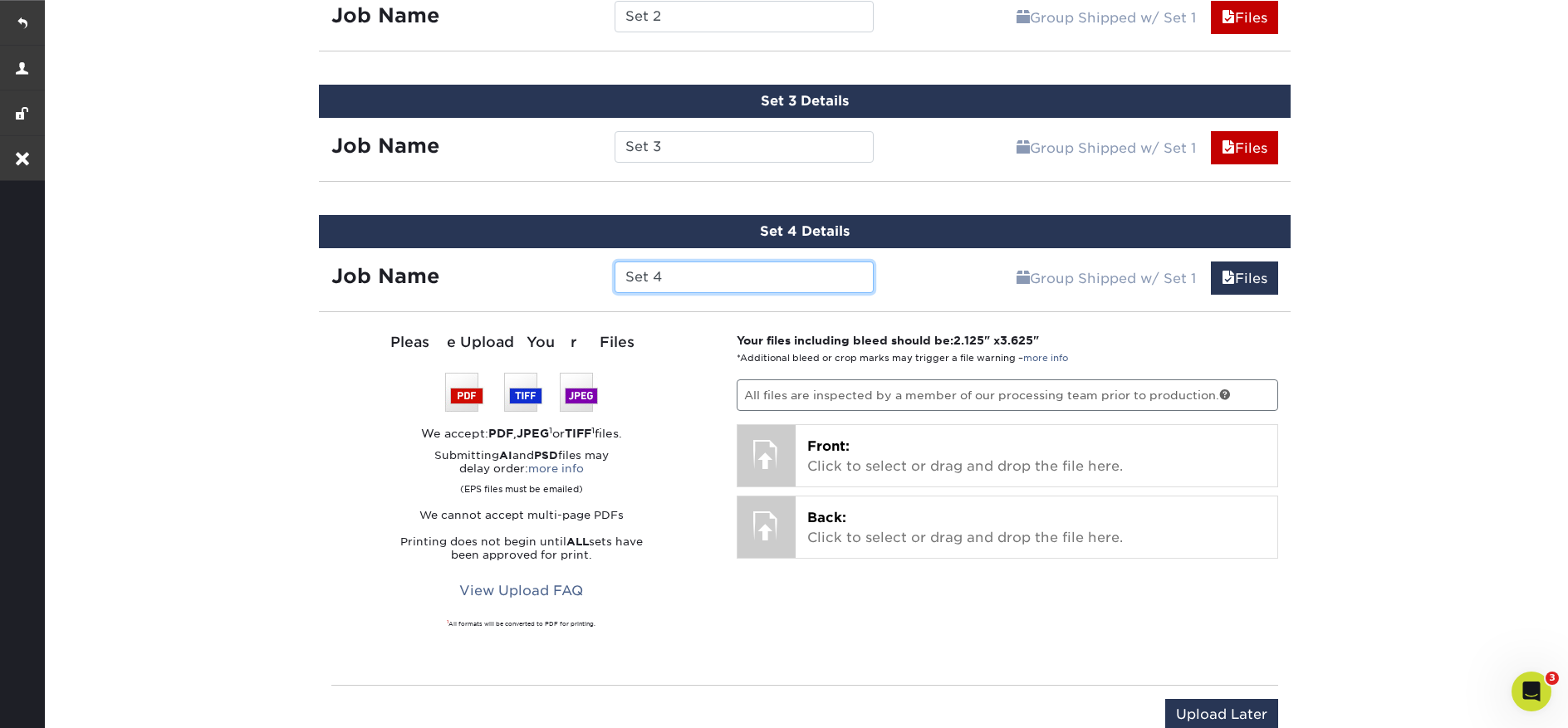
scroll to position [1452, 0]
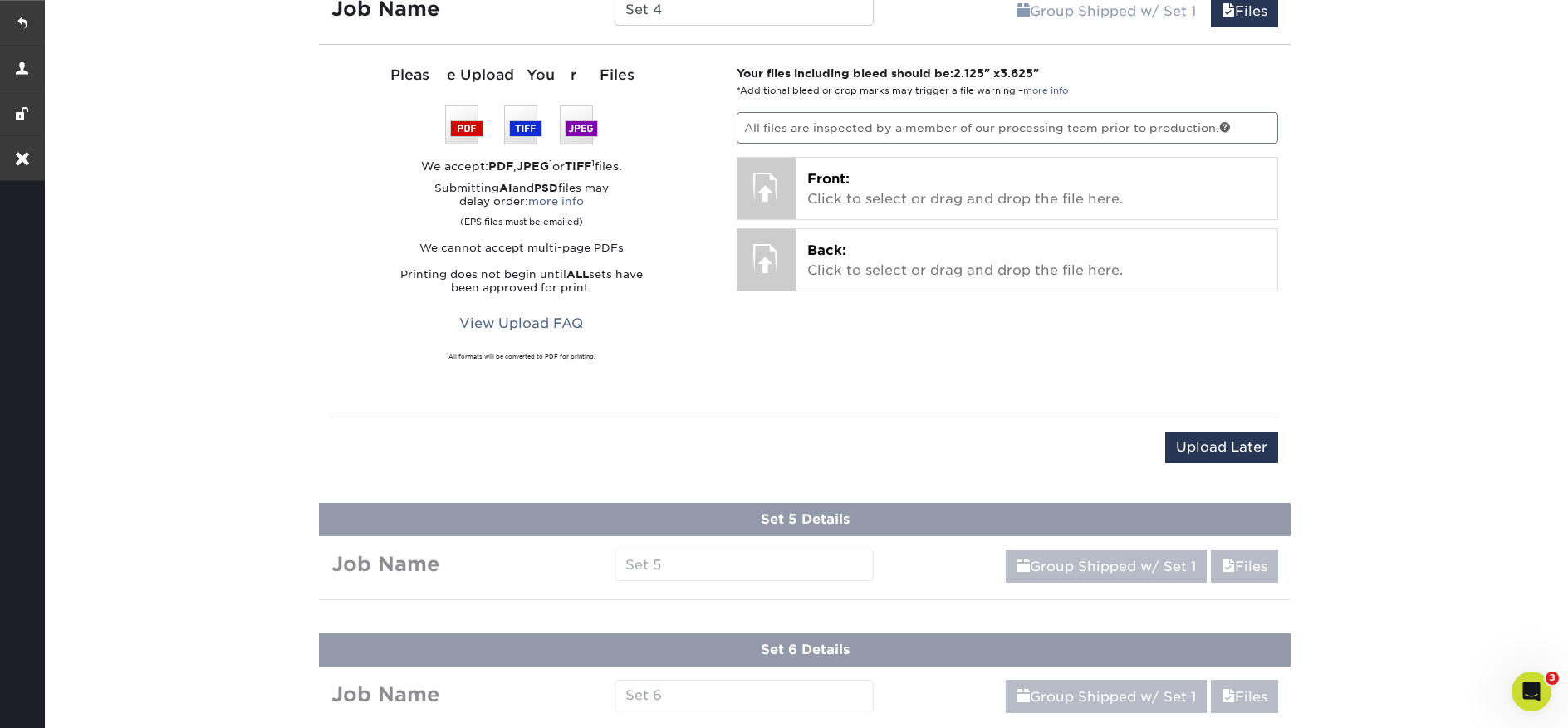
click at [1234, 462] on div "Upload Later Save & Continue Continue" at bounding box center [804, 457] width 947 height 51
click at [1228, 442] on input "Upload Later" at bounding box center [1221, 447] width 113 height 31
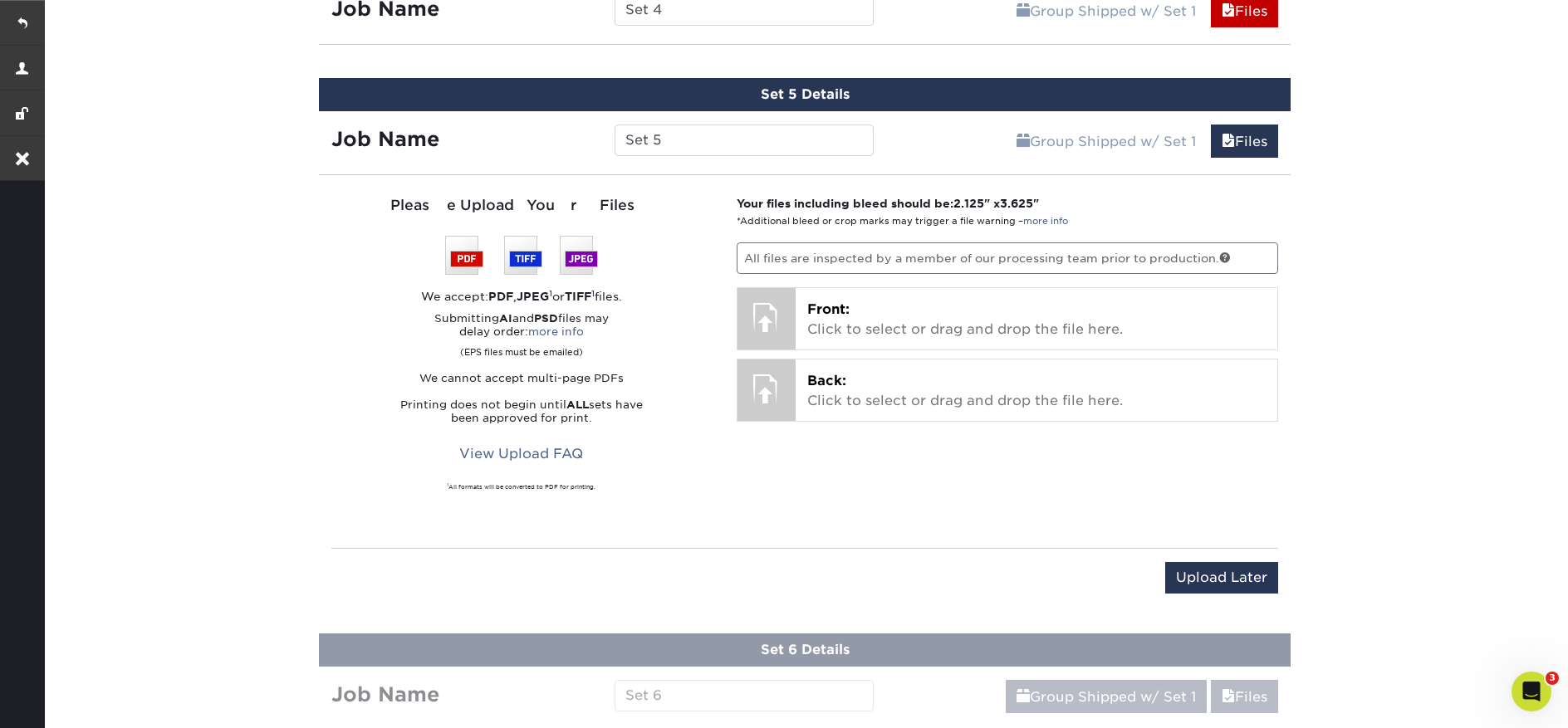
click at [1232, 554] on div "You've choosen design services and can continue without uploading files. The fi…" at bounding box center [804, 400] width 972 height 425
click at [1225, 574] on input "Upload Later" at bounding box center [1221, 577] width 113 height 31
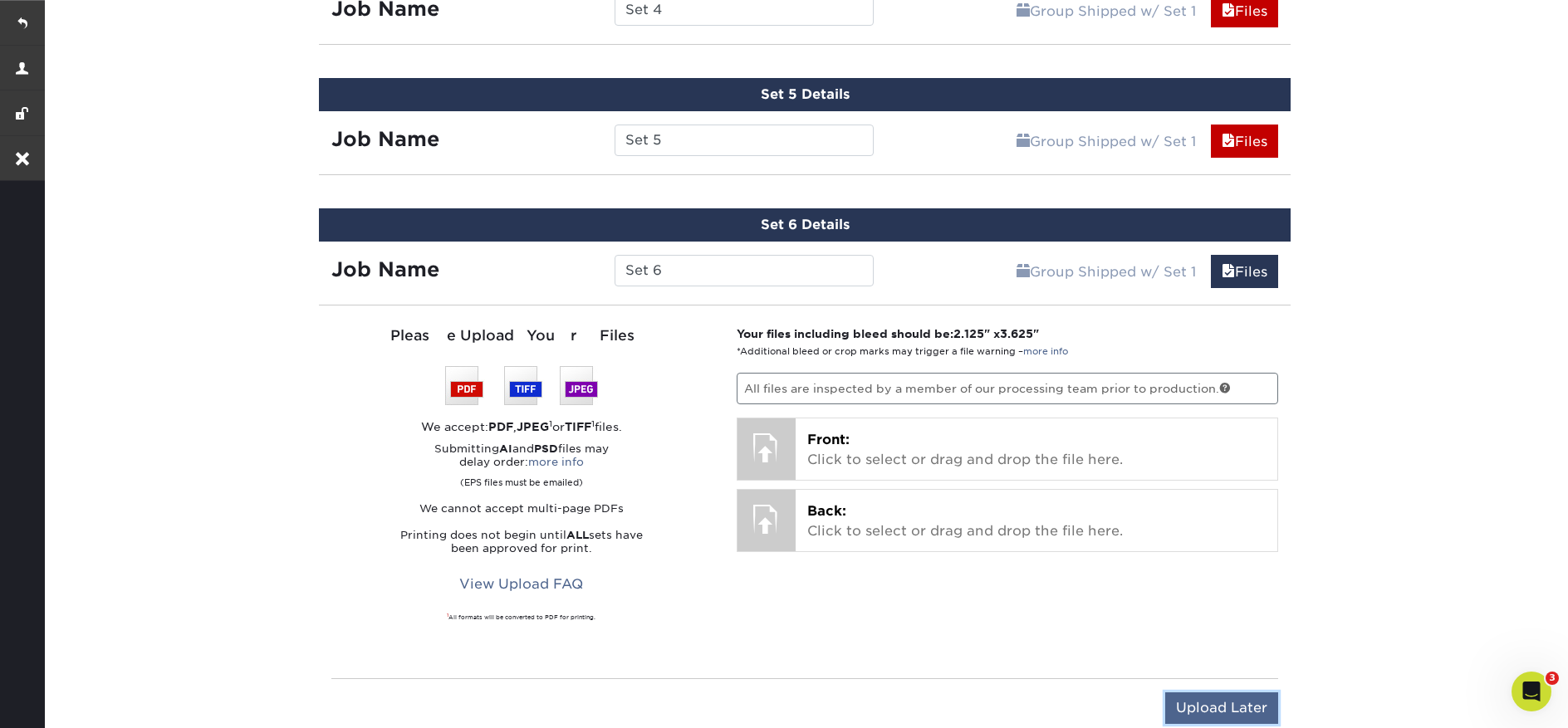
click at [1242, 706] on input "Upload Later" at bounding box center [1221, 707] width 113 height 31
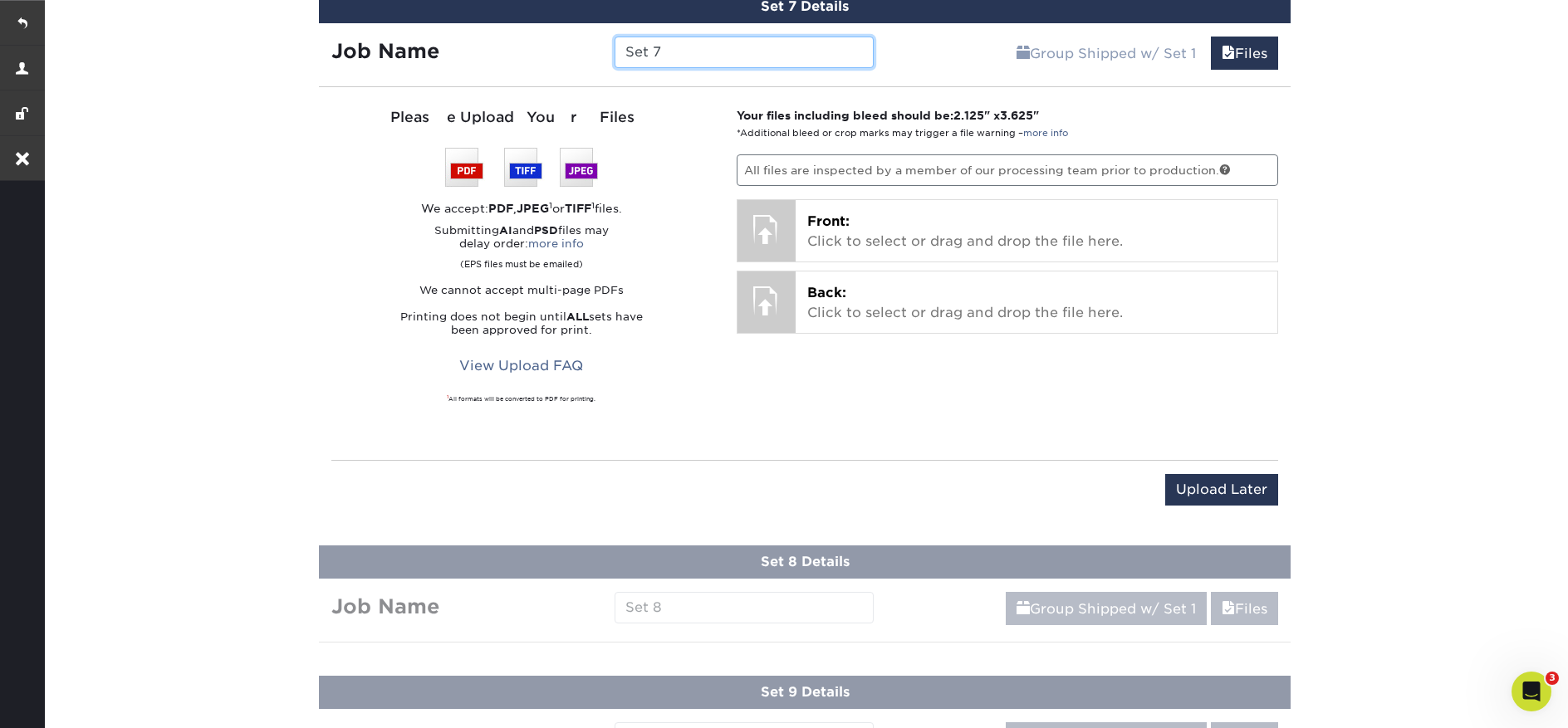
scroll to position [1804, 0]
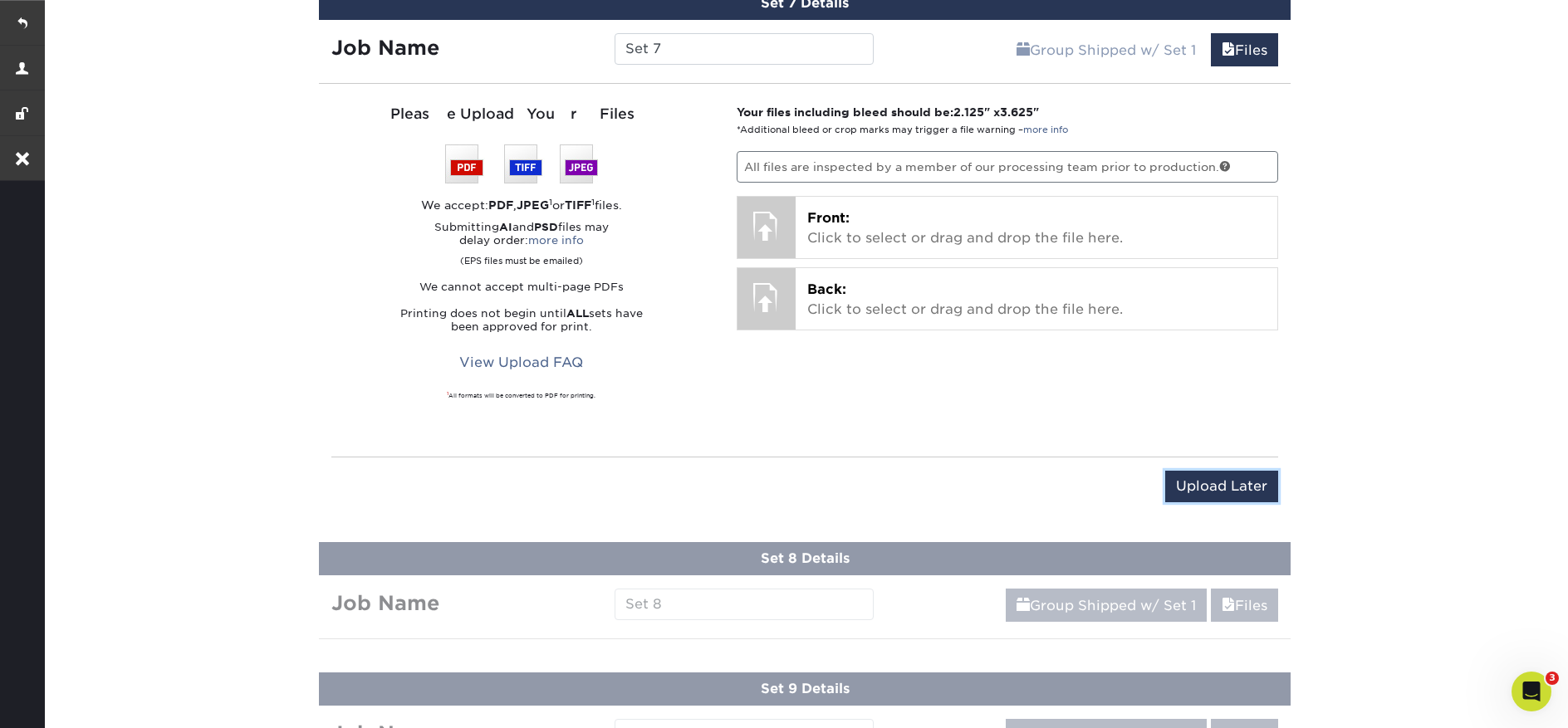
click at [1249, 484] on input "Upload Later" at bounding box center [1221, 486] width 113 height 31
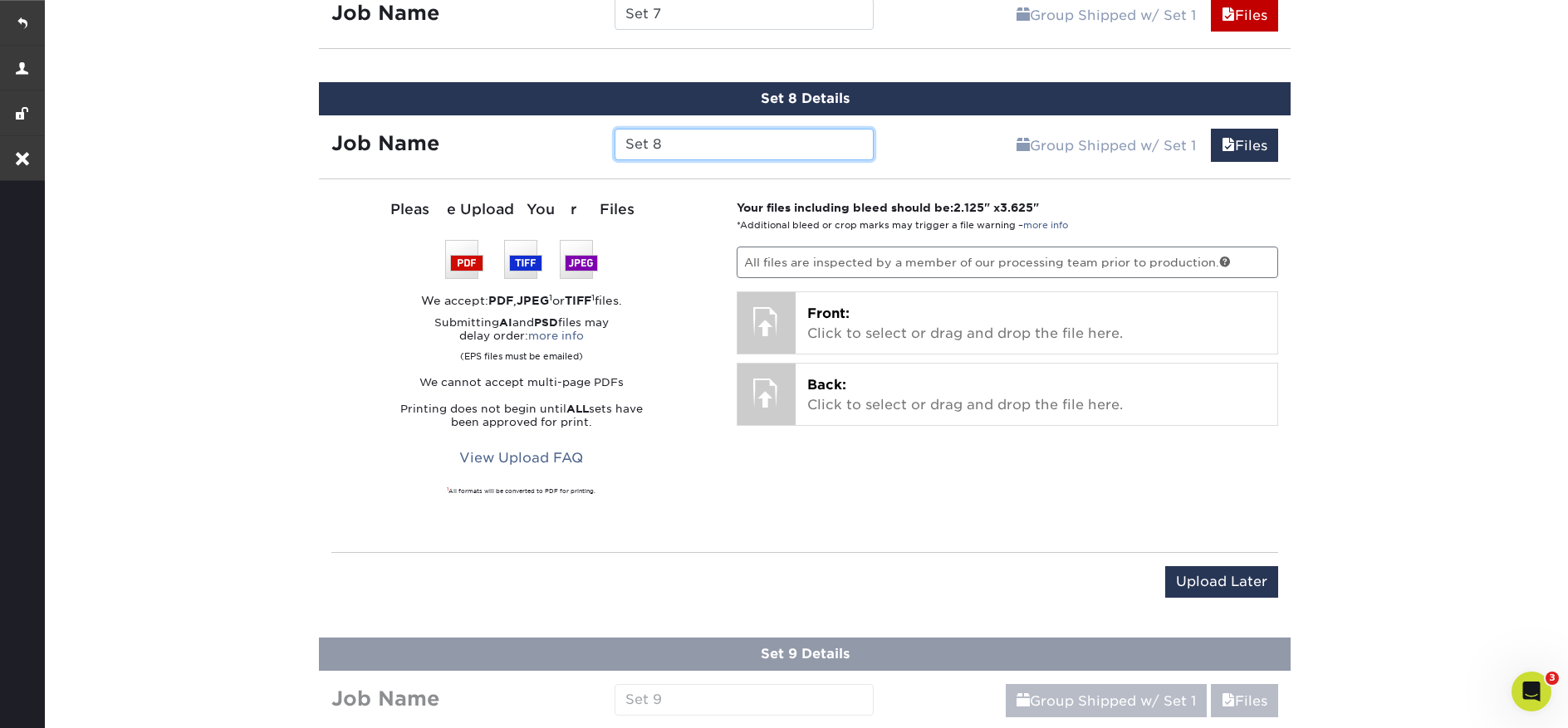
scroll to position [1931, 0]
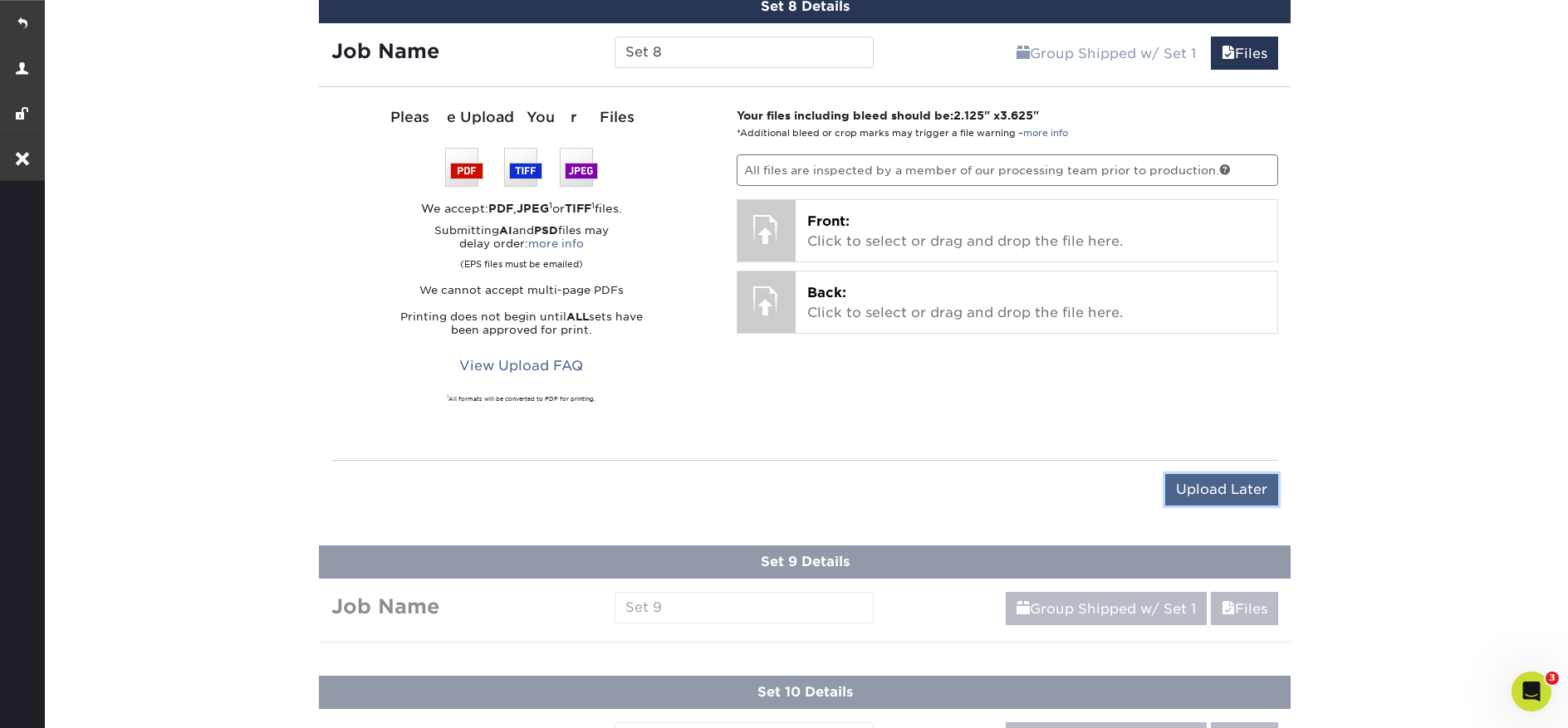
click at [1236, 494] on input "Upload Later" at bounding box center [1221, 489] width 113 height 31
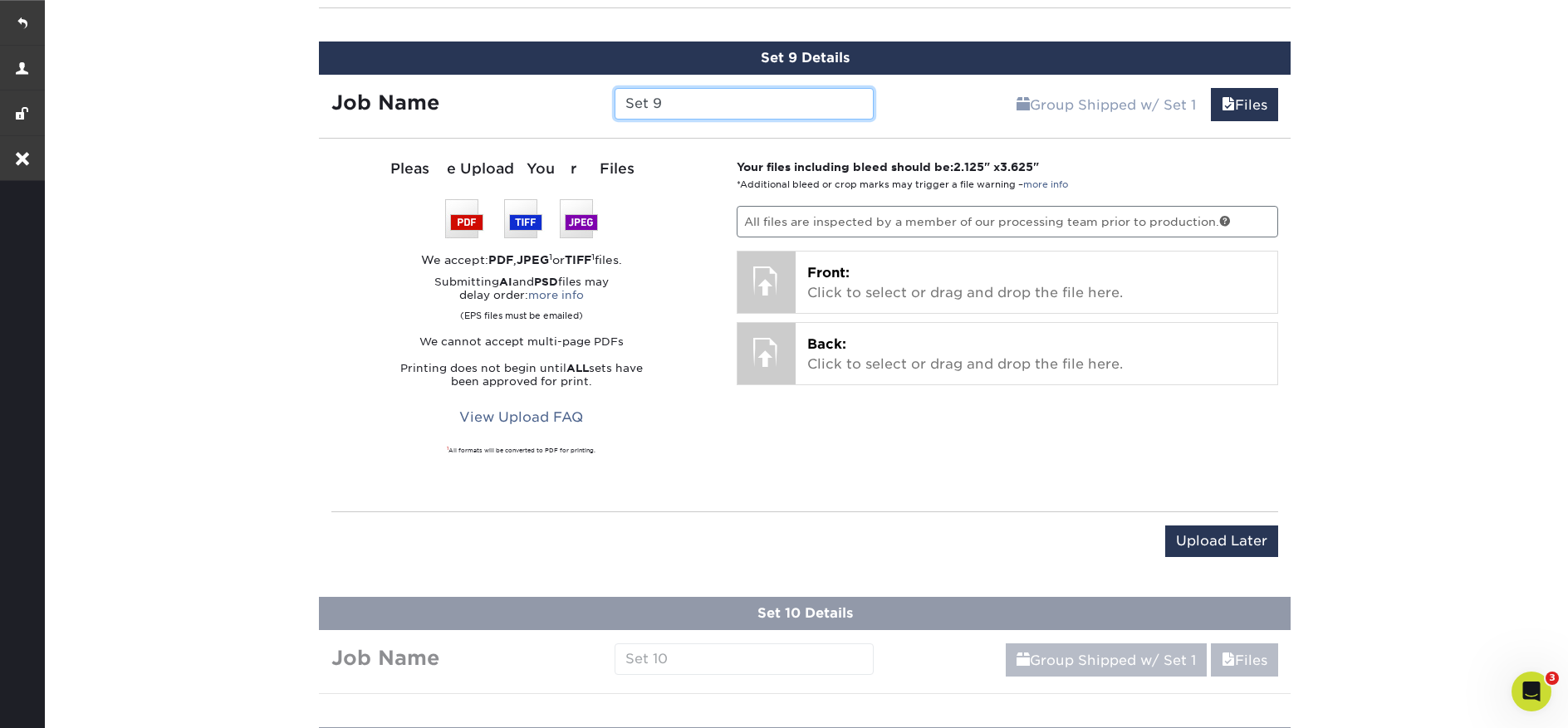
scroll to position [2096, 0]
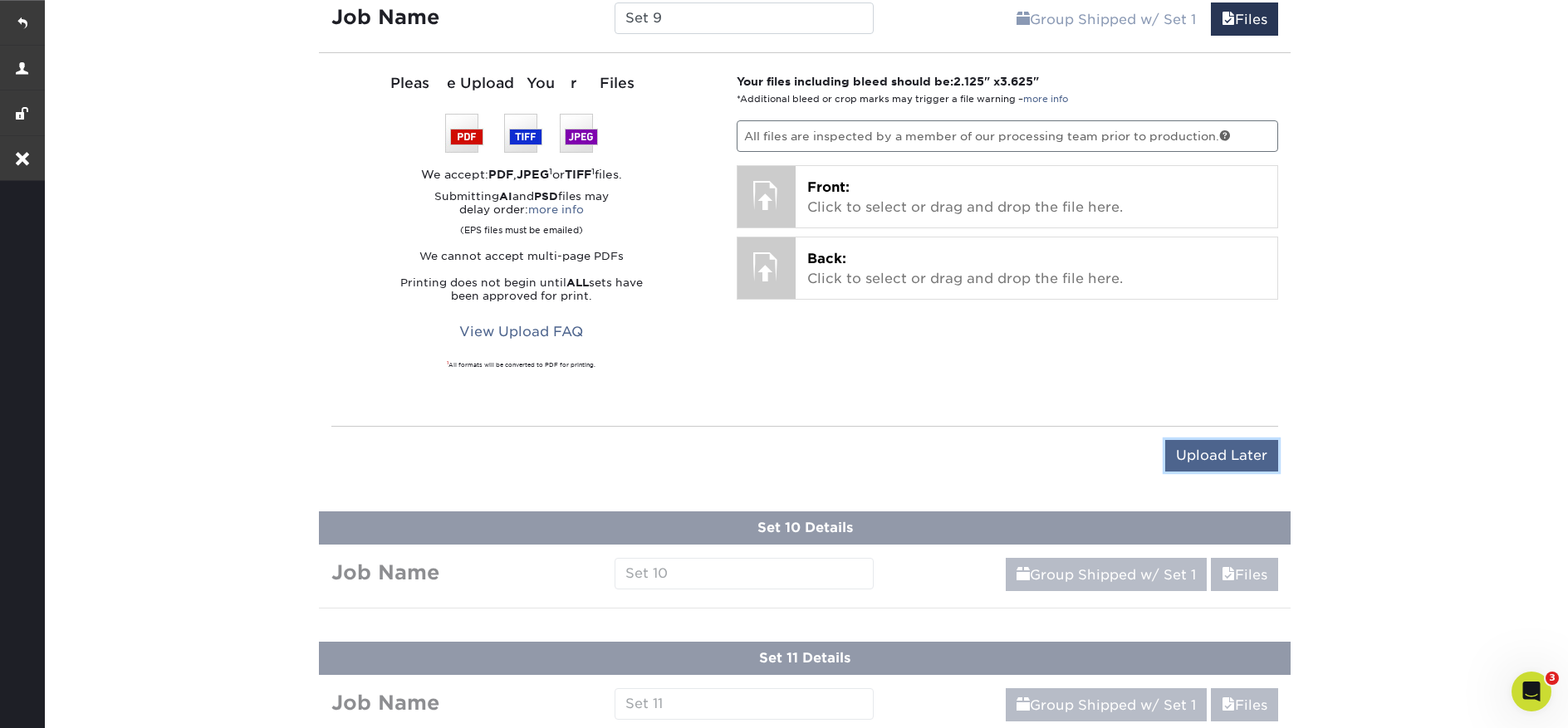
click at [1230, 460] on input "Upload Later" at bounding box center [1221, 455] width 113 height 31
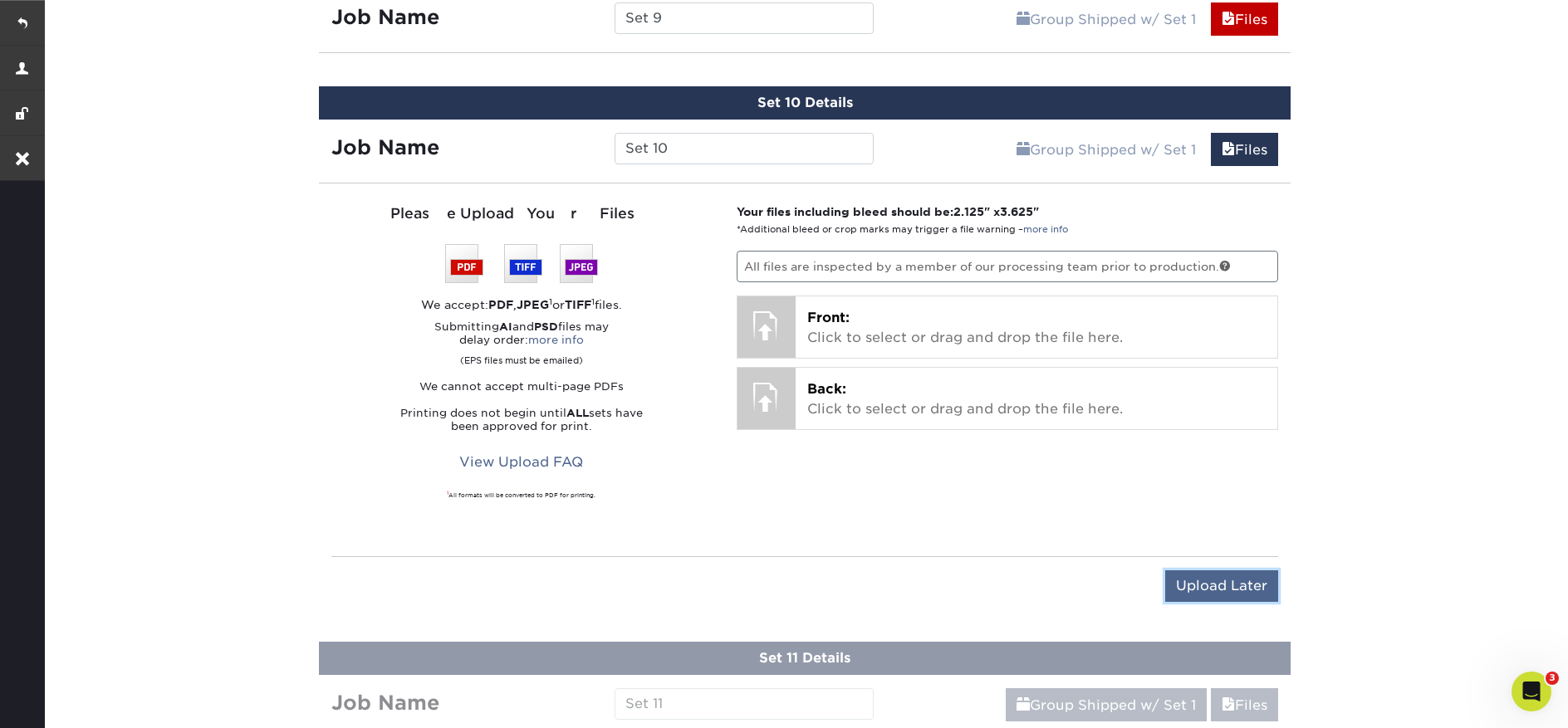
click at [1248, 578] on input "Upload Later" at bounding box center [1221, 585] width 113 height 31
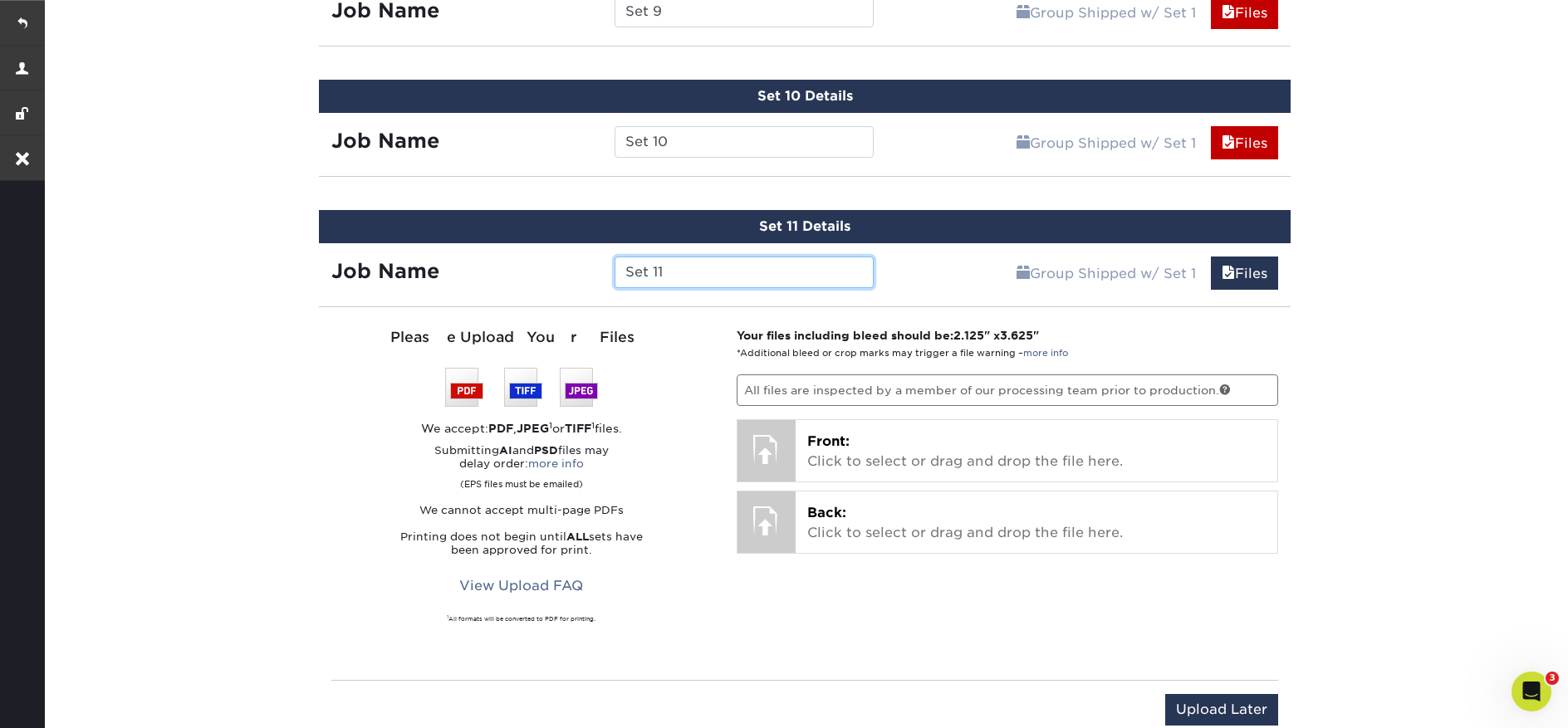
scroll to position [2686, 0]
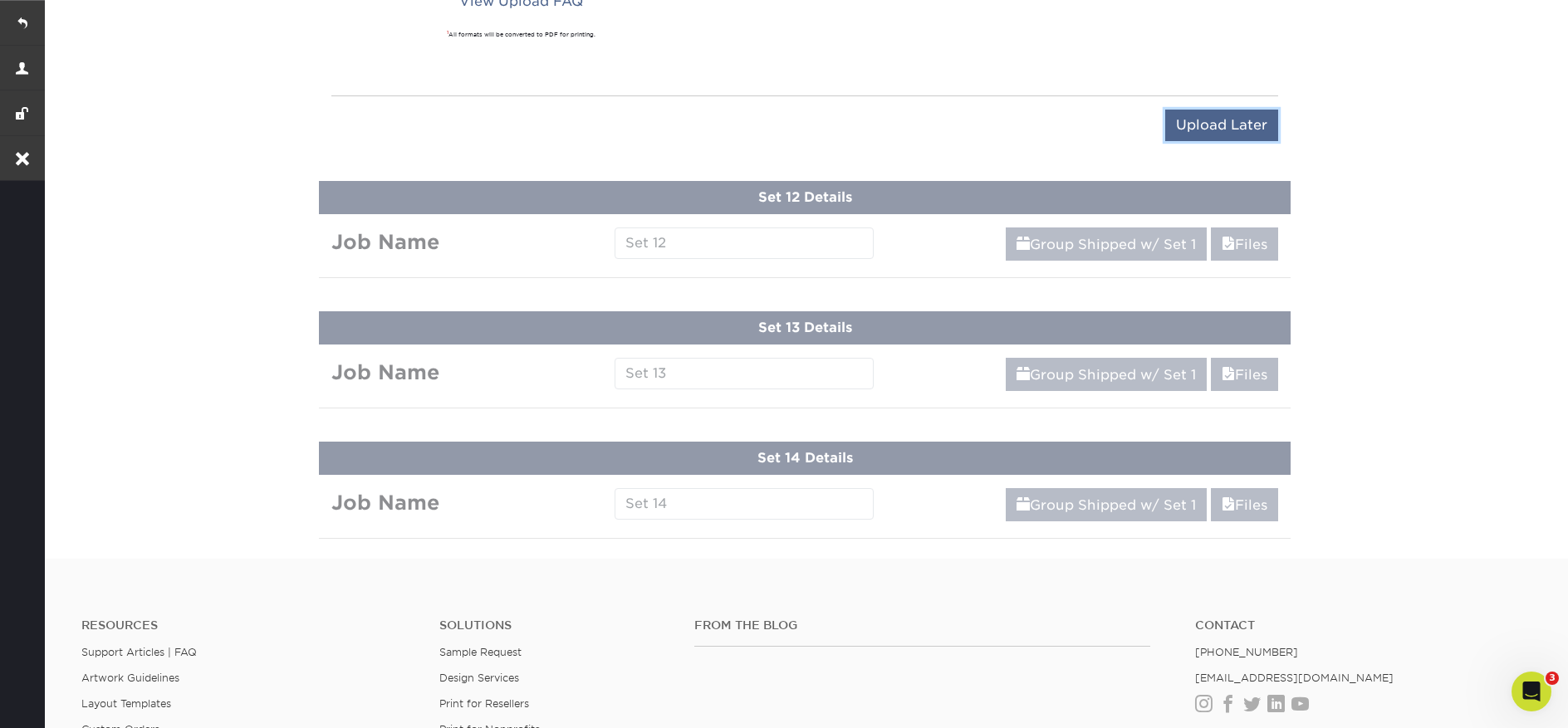
click at [1229, 122] on input "Upload Later" at bounding box center [1221, 125] width 113 height 31
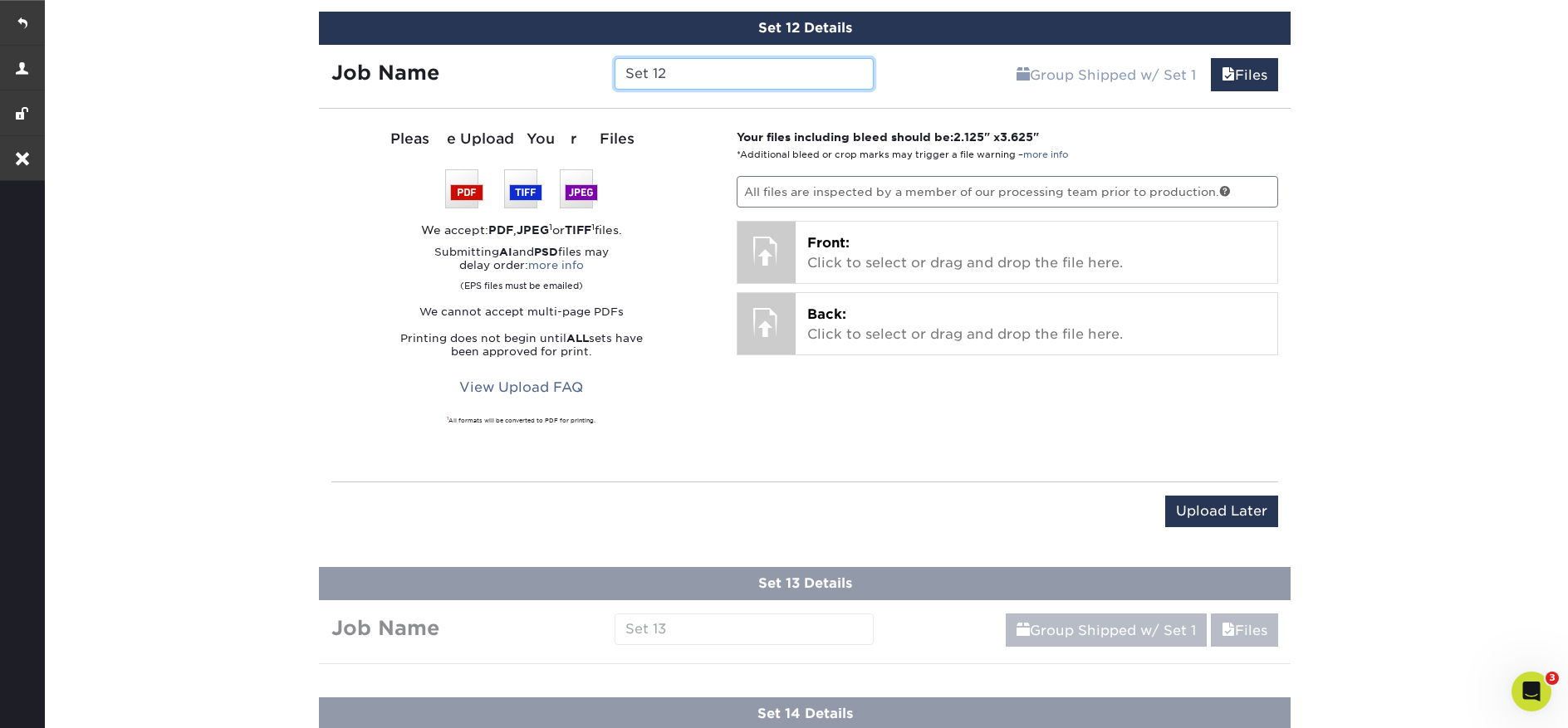
scroll to position [2424, 0]
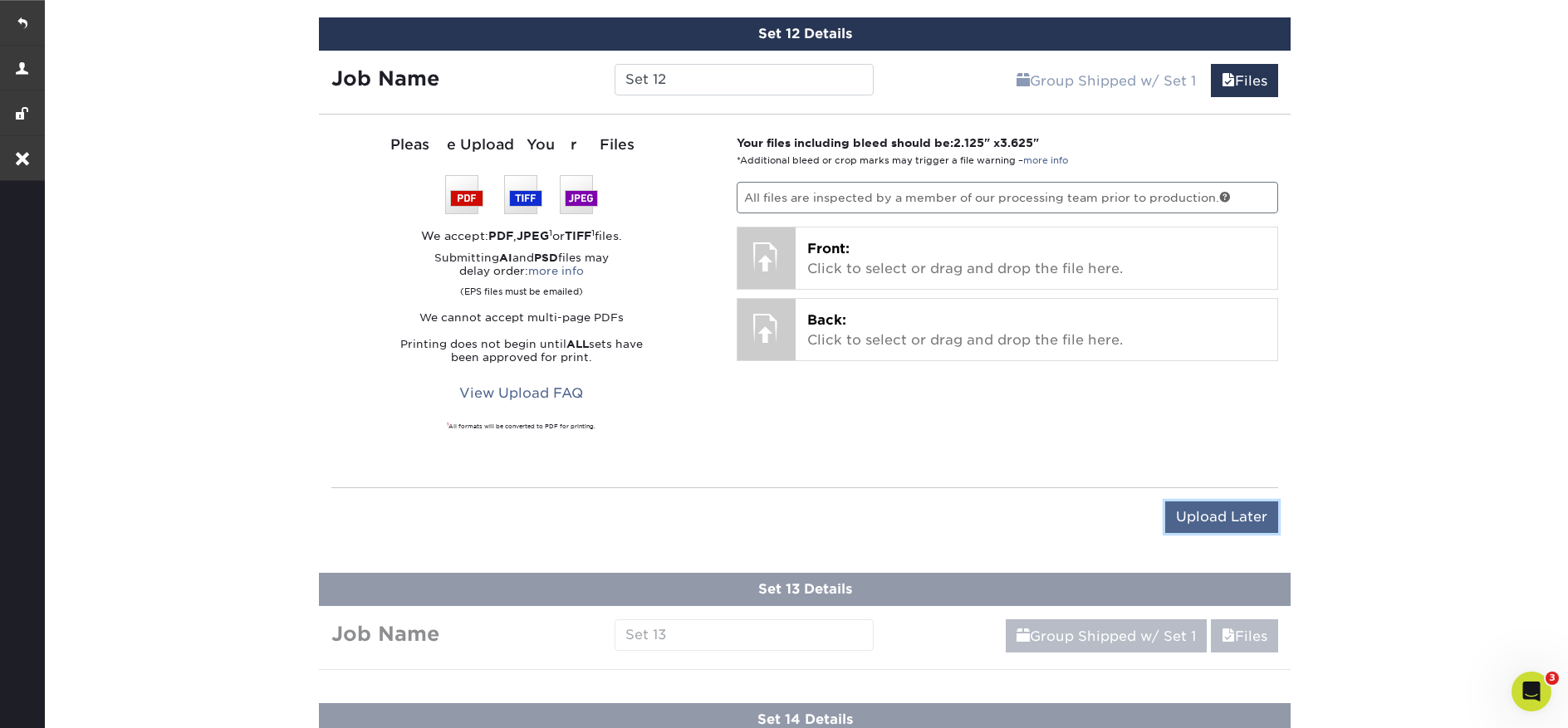
click at [1234, 512] on input "Upload Later" at bounding box center [1221, 517] width 113 height 31
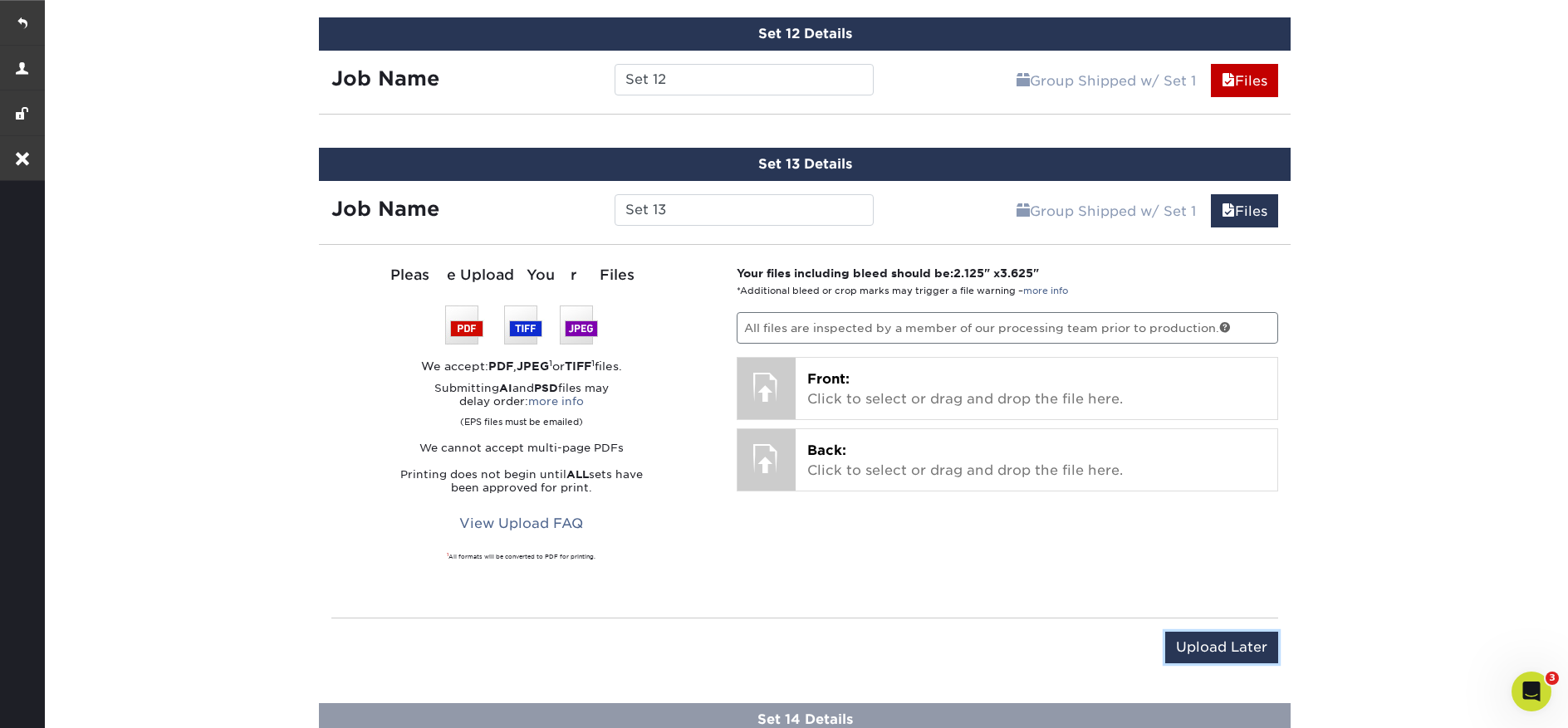
click at [1212, 644] on input "Upload Later" at bounding box center [1221, 647] width 113 height 31
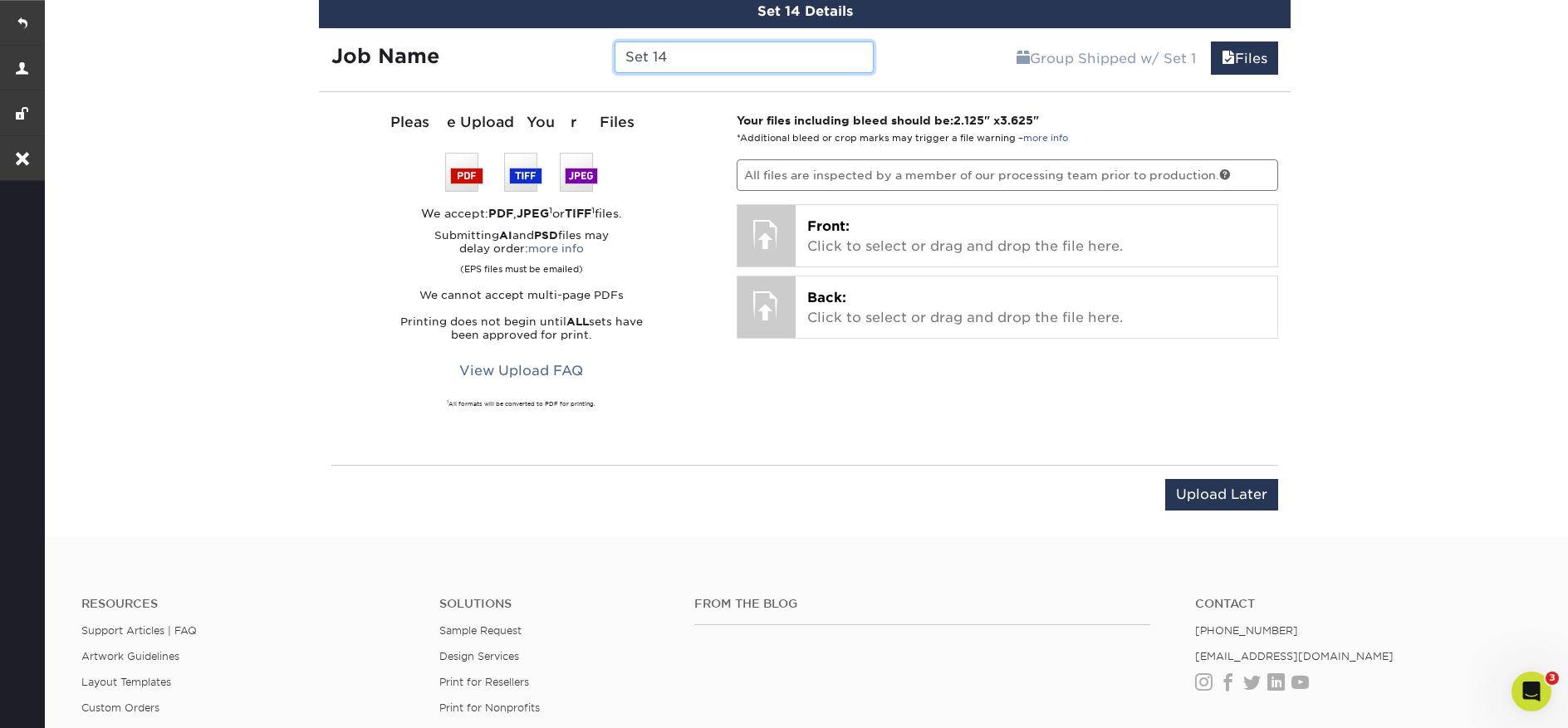
scroll to position [2768, 0]
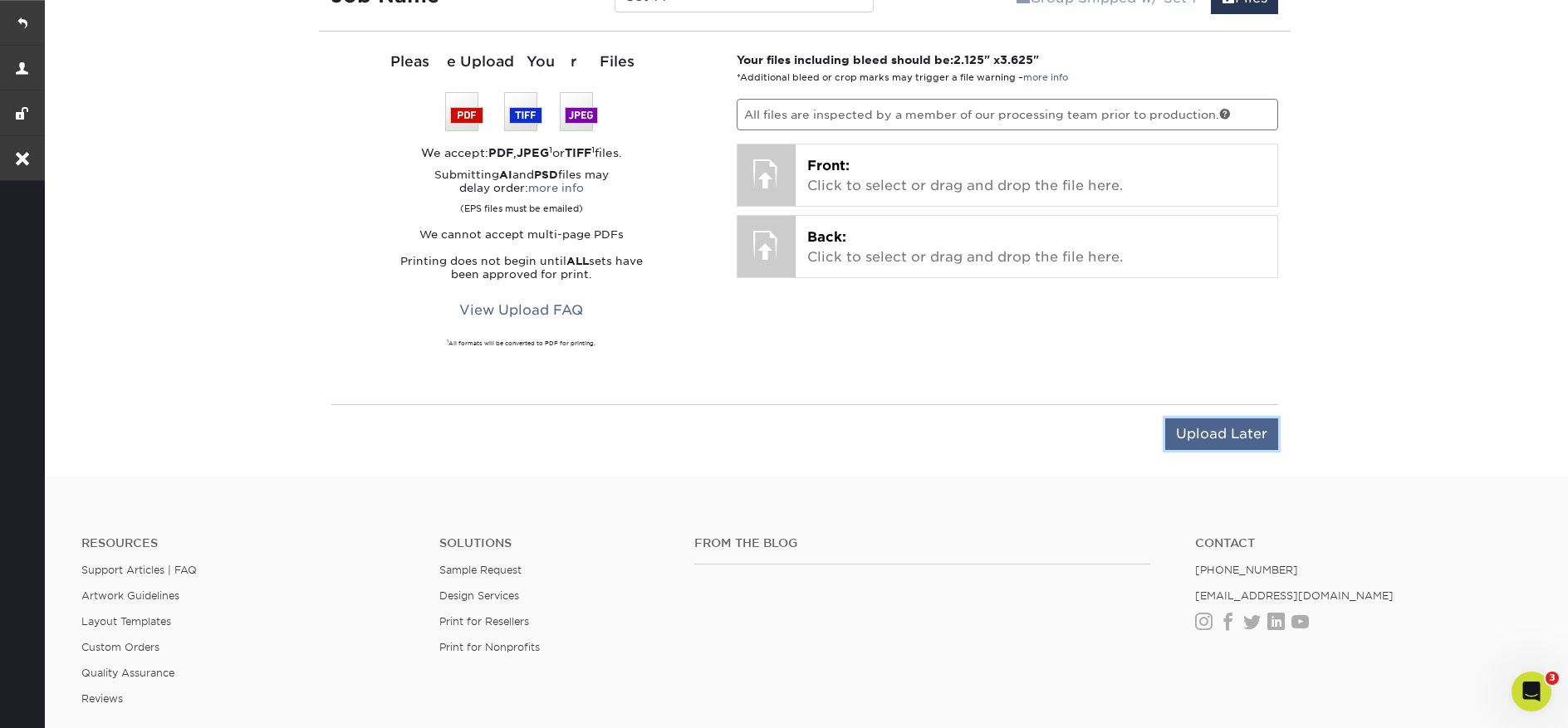
click at [1198, 423] on input "Upload Later" at bounding box center [1221, 433] width 113 height 31
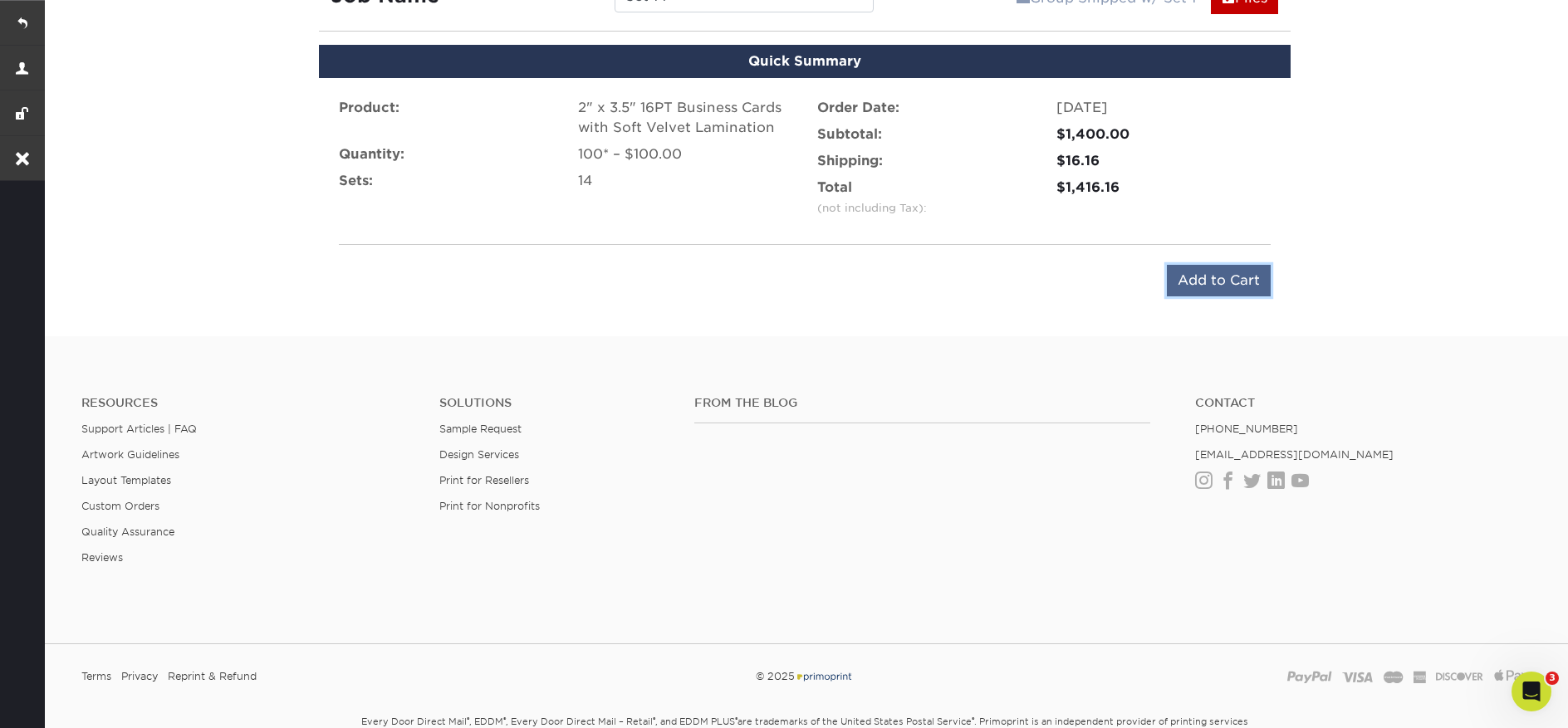
click at [1216, 284] on input "Add to Cart" at bounding box center [1218, 280] width 104 height 31
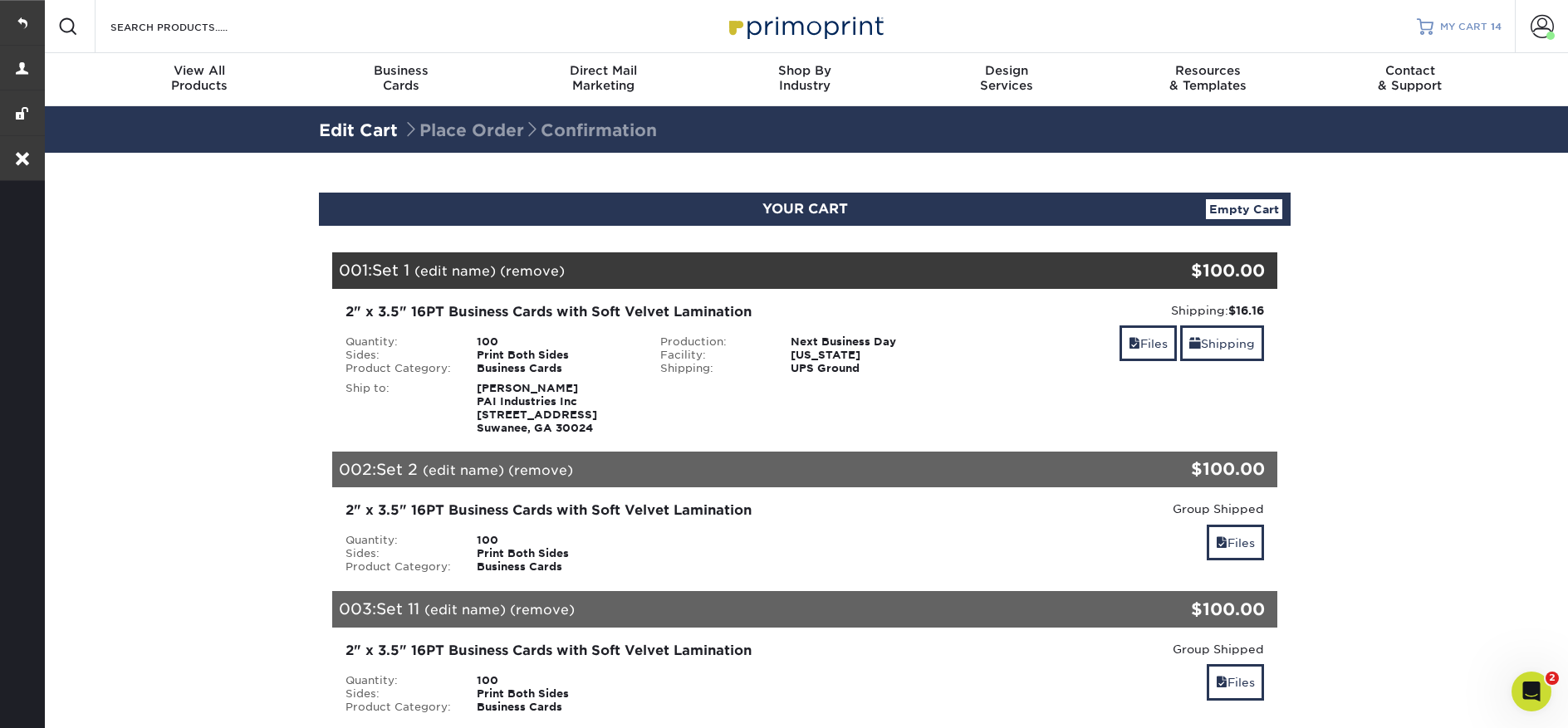
click at [1467, 26] on span "MY CART" at bounding box center [1464, 27] width 48 height 14
click at [1143, 347] on link "Files" at bounding box center [1148, 343] width 57 height 36
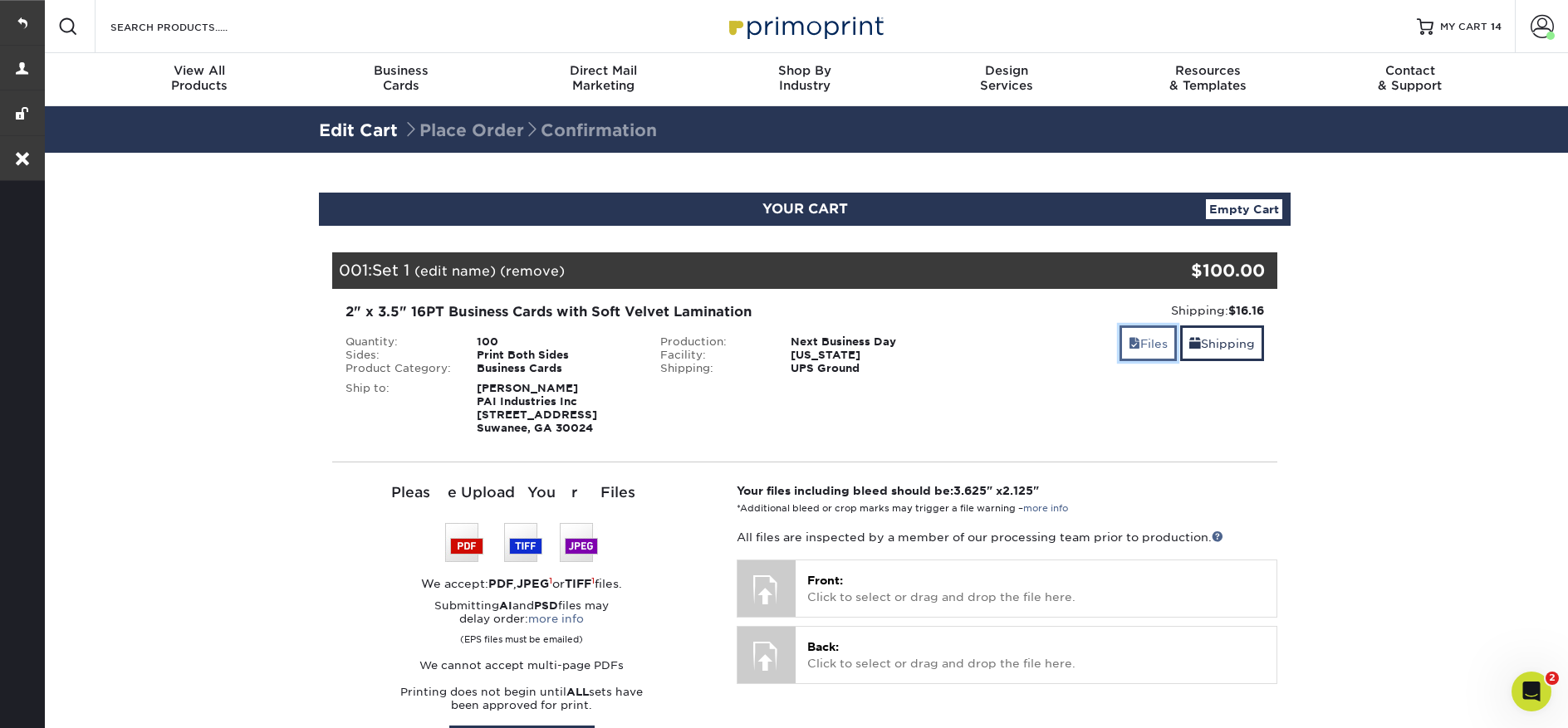
click at [1143, 347] on link "Files" at bounding box center [1148, 343] width 57 height 36
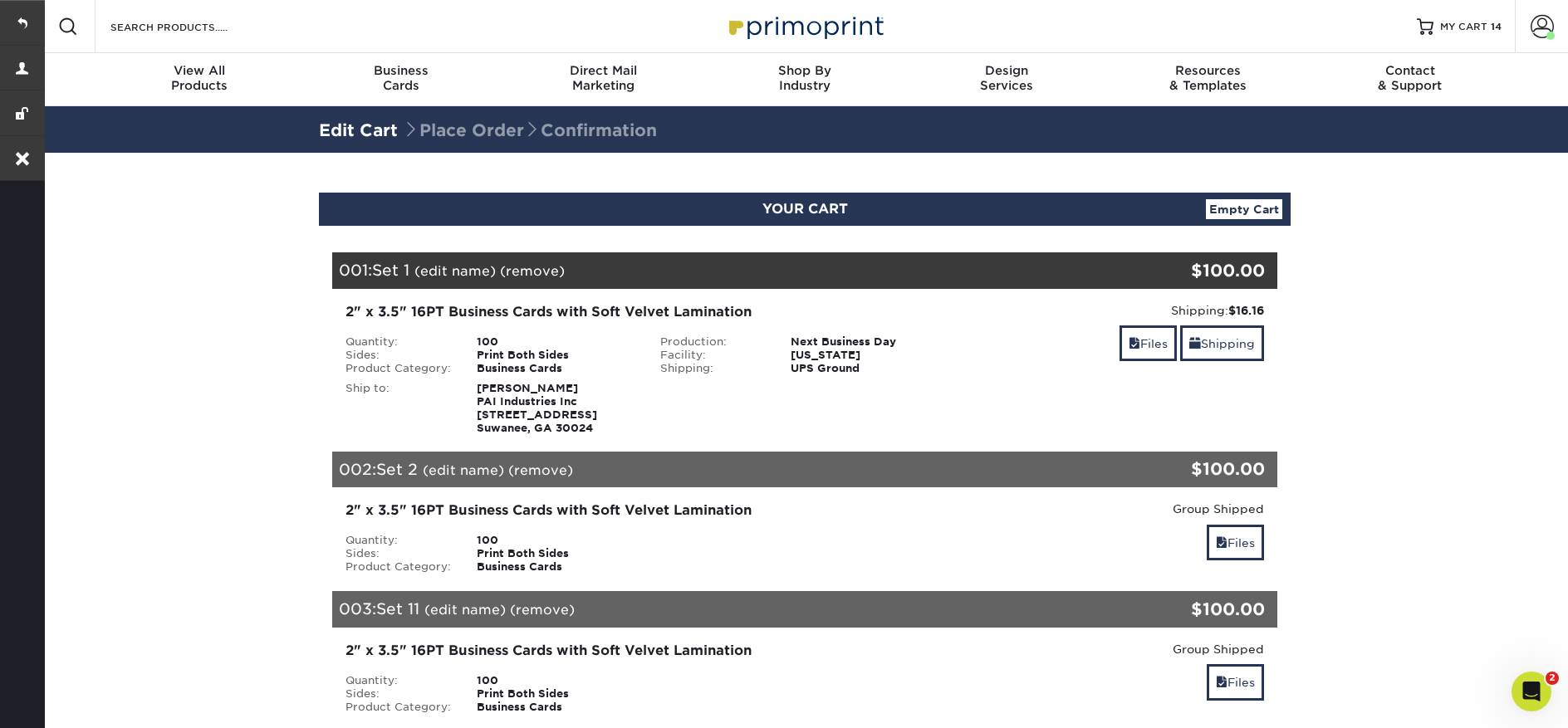
click at [782, 25] on img at bounding box center [804, 27] width 166 height 36
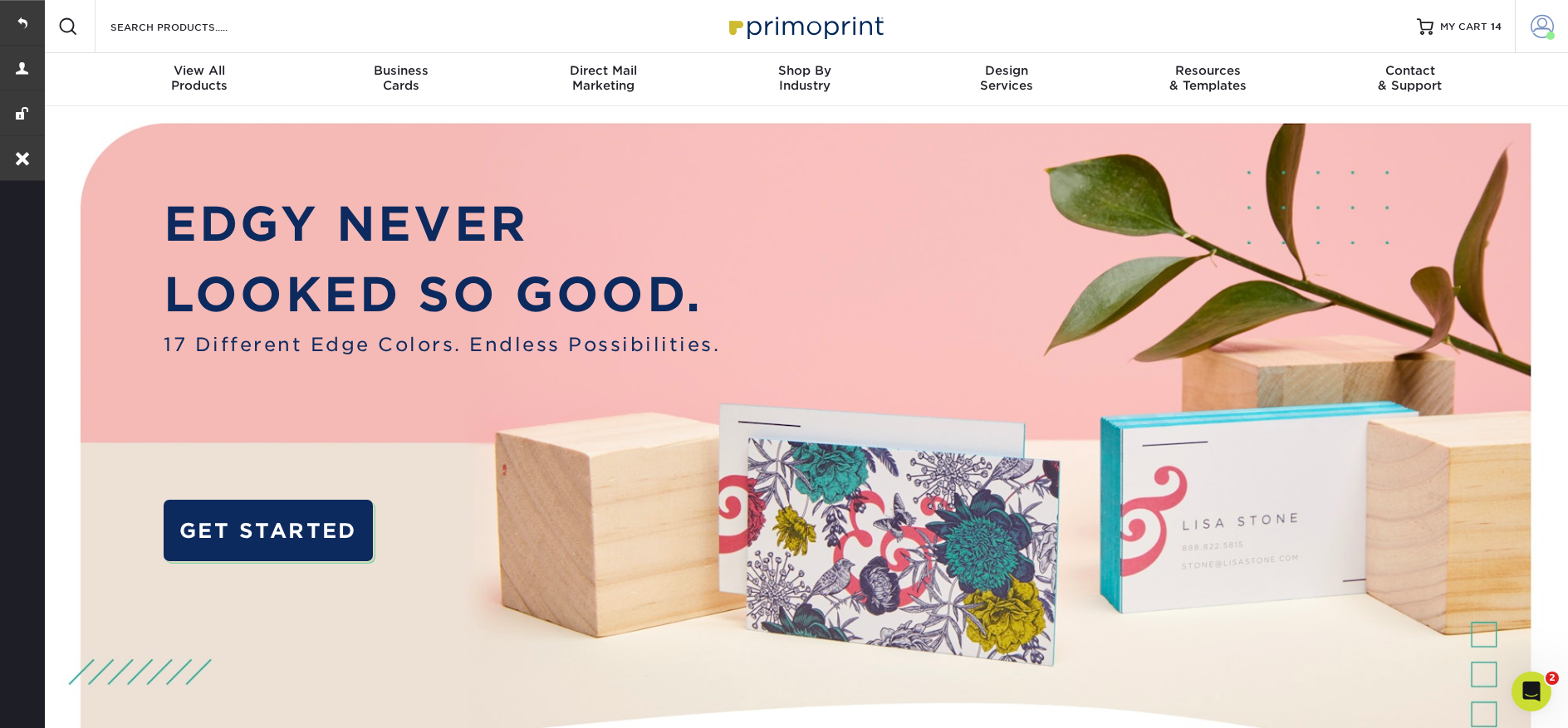
click at [1539, 37] on span at bounding box center [1542, 27] width 23 height 23
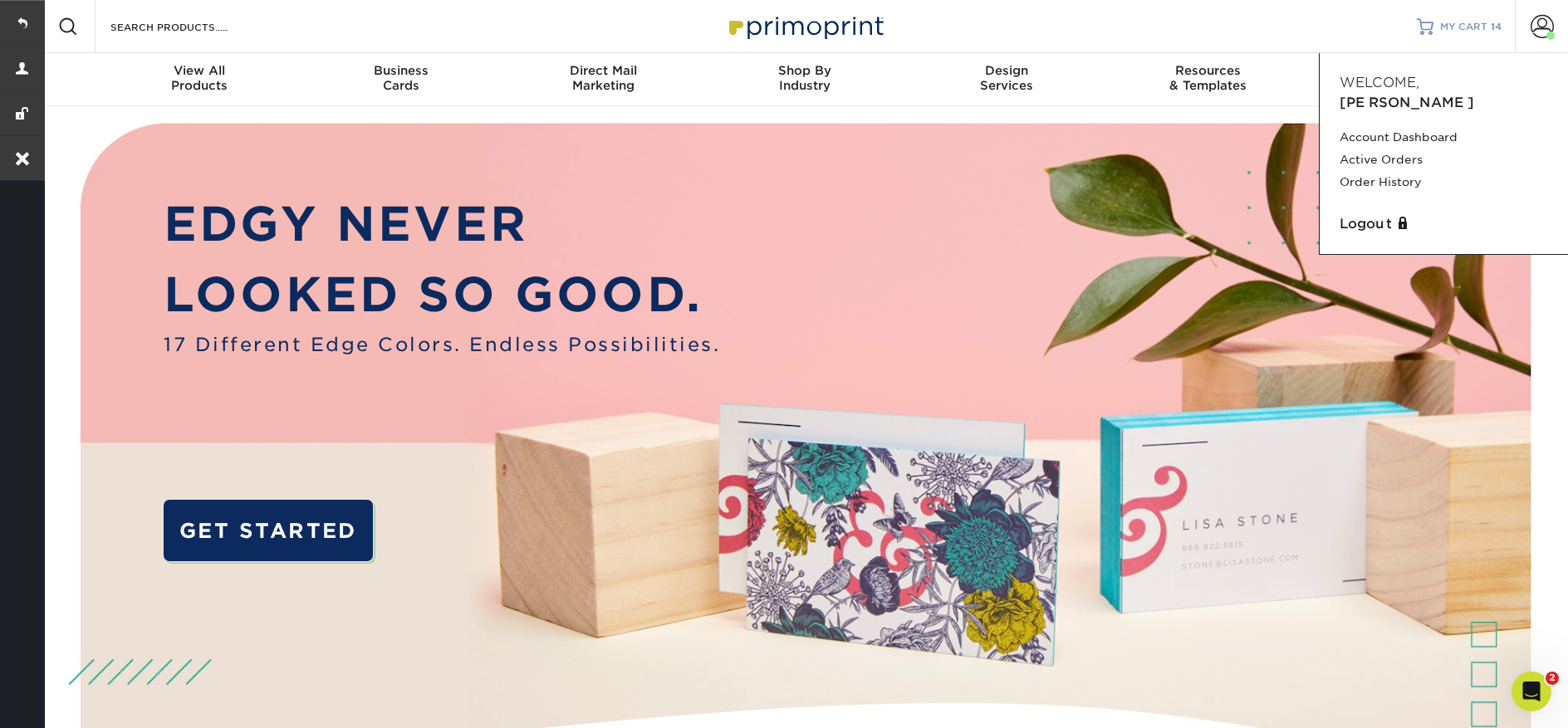
click at [1442, 27] on span "MY CART" at bounding box center [1464, 27] width 48 height 14
